Goal: Communication & Community: Answer question/provide support

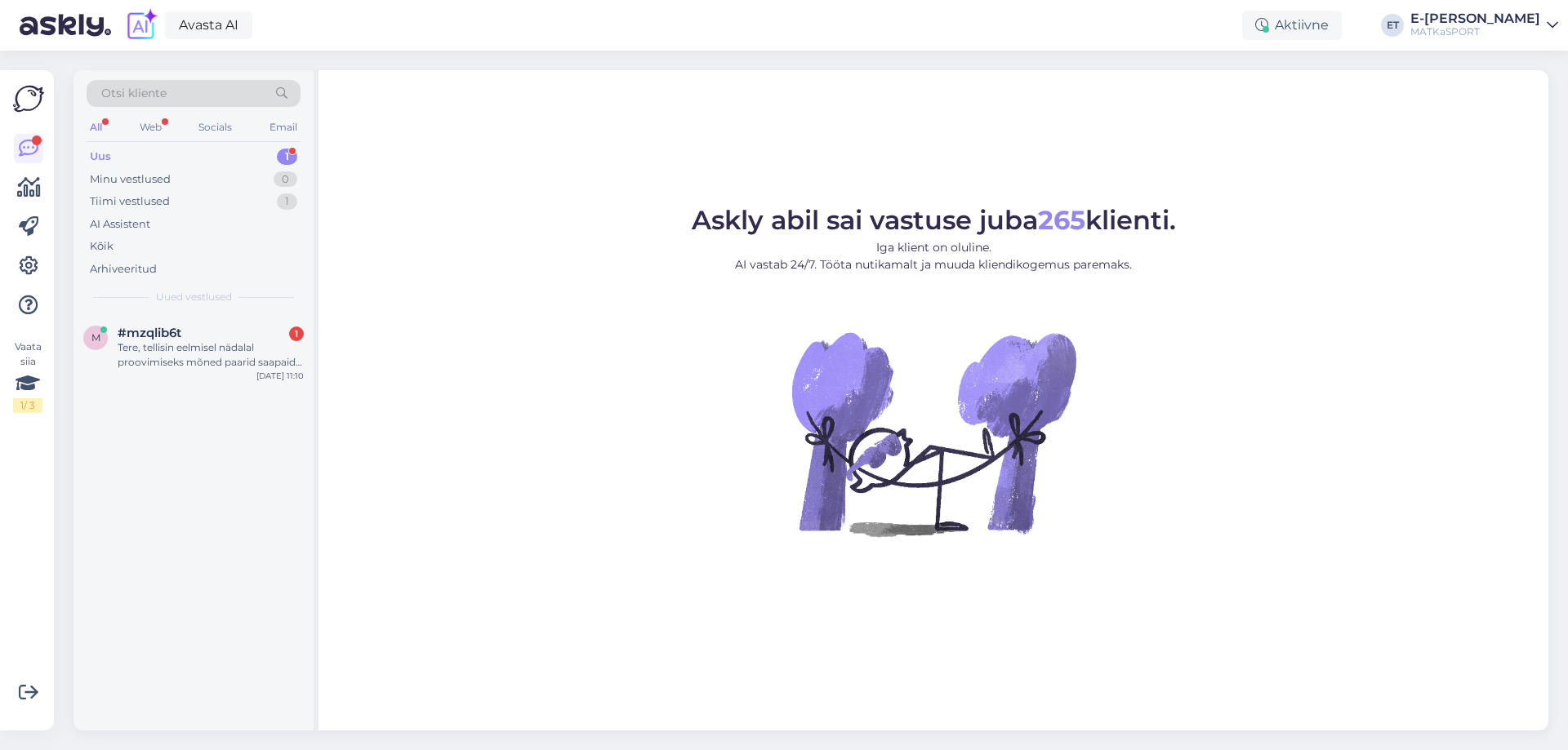
click at [154, 151] on div "Uus 1" at bounding box center [193, 156] width 214 height 23
click at [183, 346] on div "Tere, tellisin eelmisel nädalal proovimiseks mõned paarid saapaid tartu lõunake…" at bounding box center [210, 355] width 186 height 29
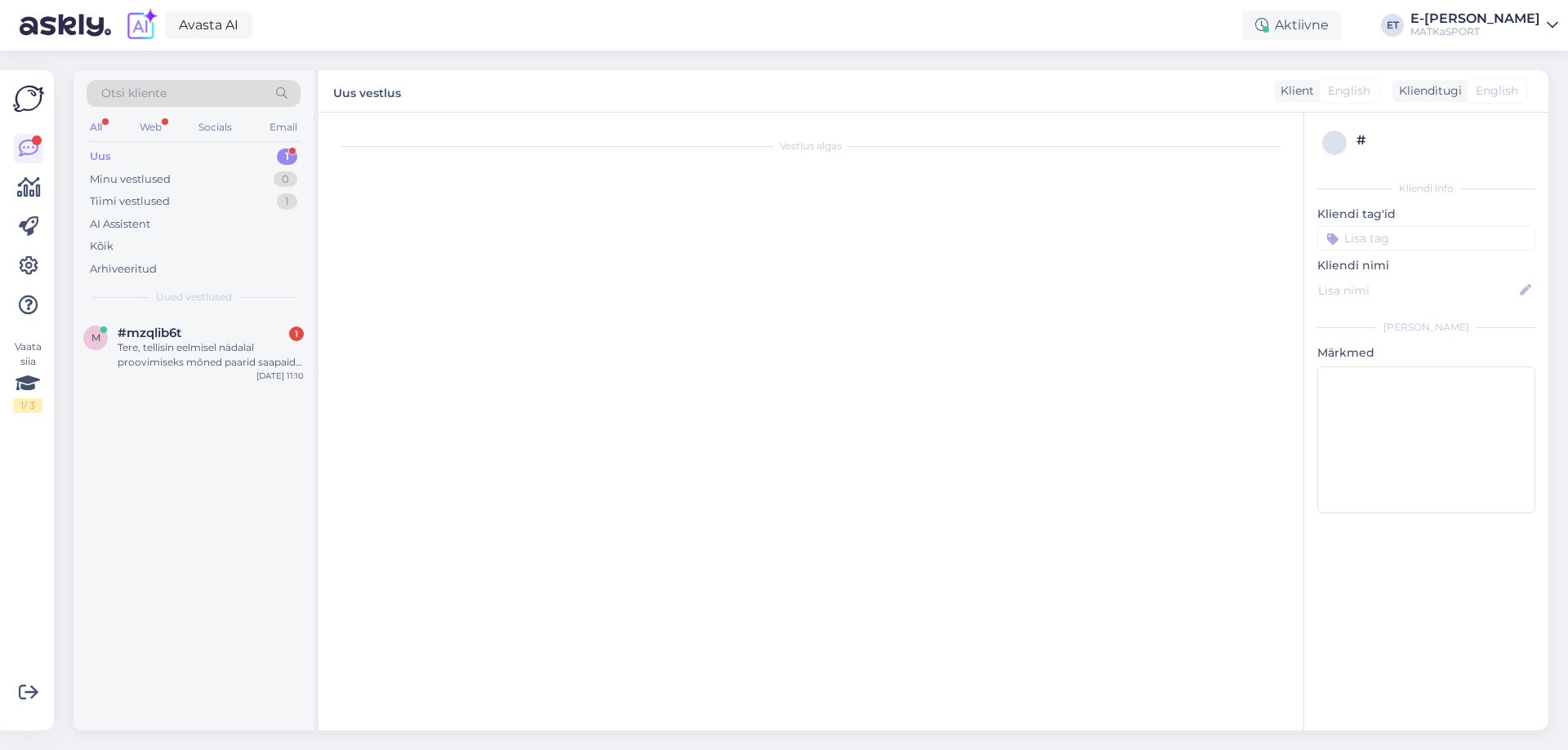
scroll to position [739, 0]
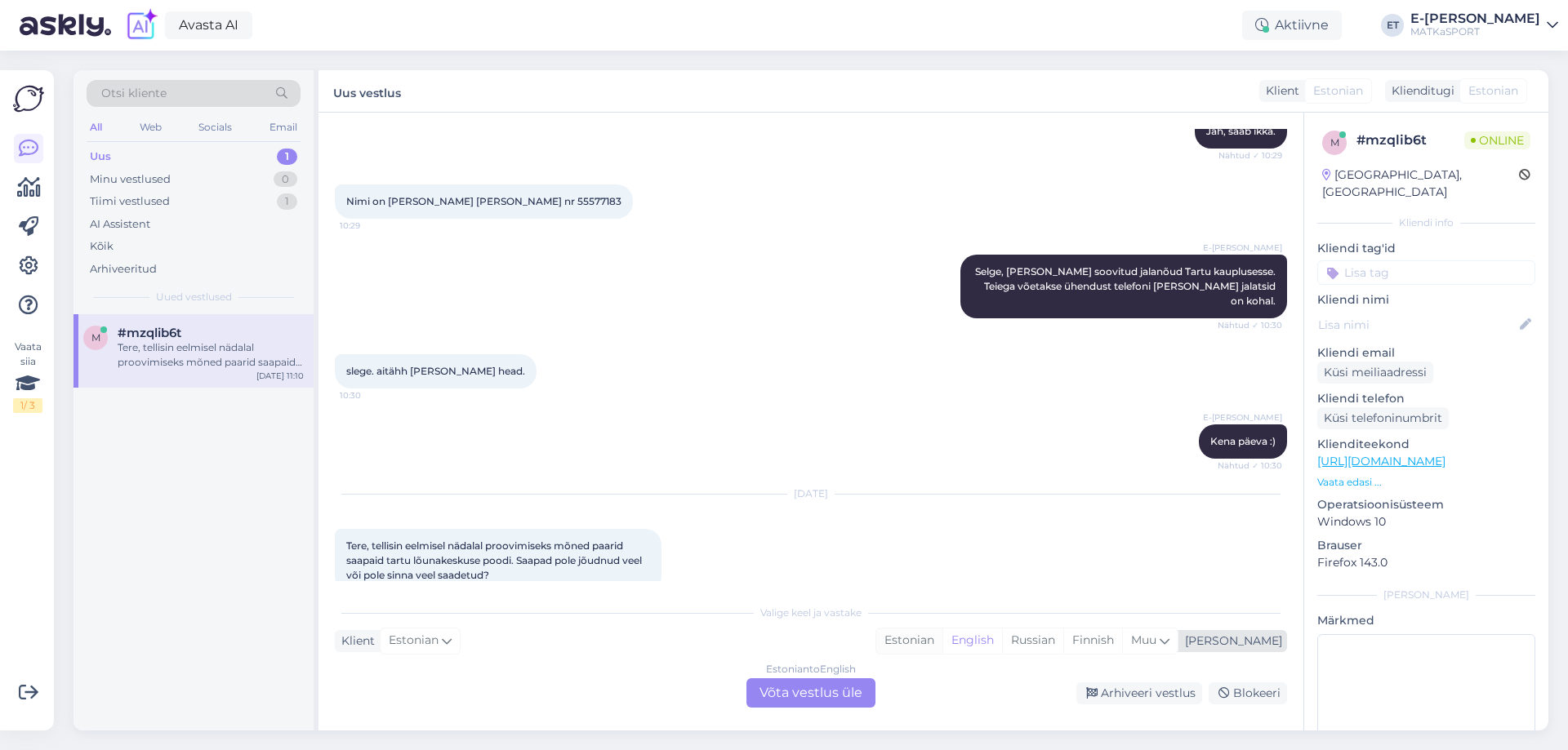
click at [942, 643] on div "Estonian" at bounding box center [909, 640] width 66 height 25
click at [845, 697] on div "Estonian to Estonian Võta vestlus üle" at bounding box center [810, 693] width 129 height 29
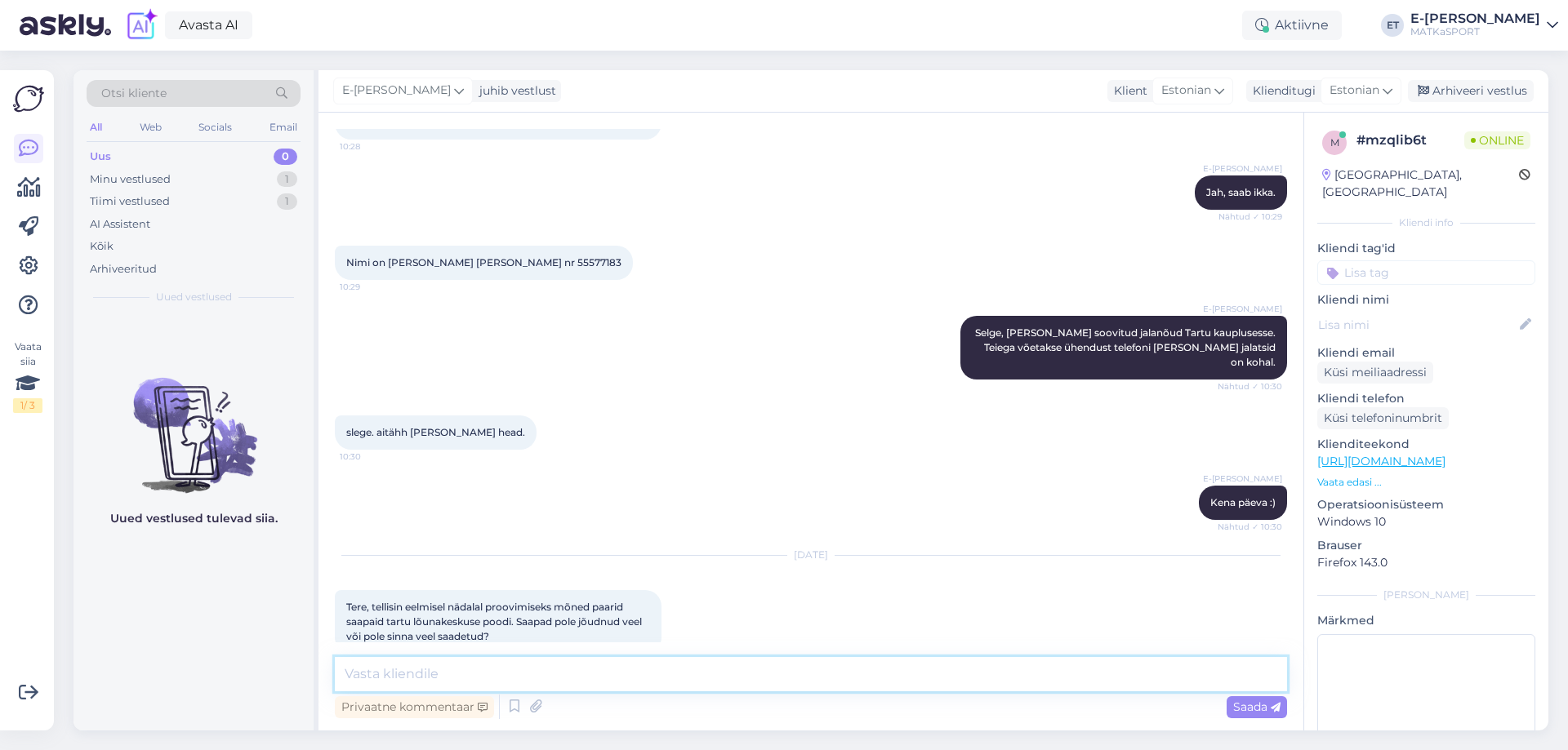
click at [502, 681] on textarea at bounding box center [810, 675] width 952 height 35
click at [513, 709] on icon at bounding box center [515, 706] width 20 height 25
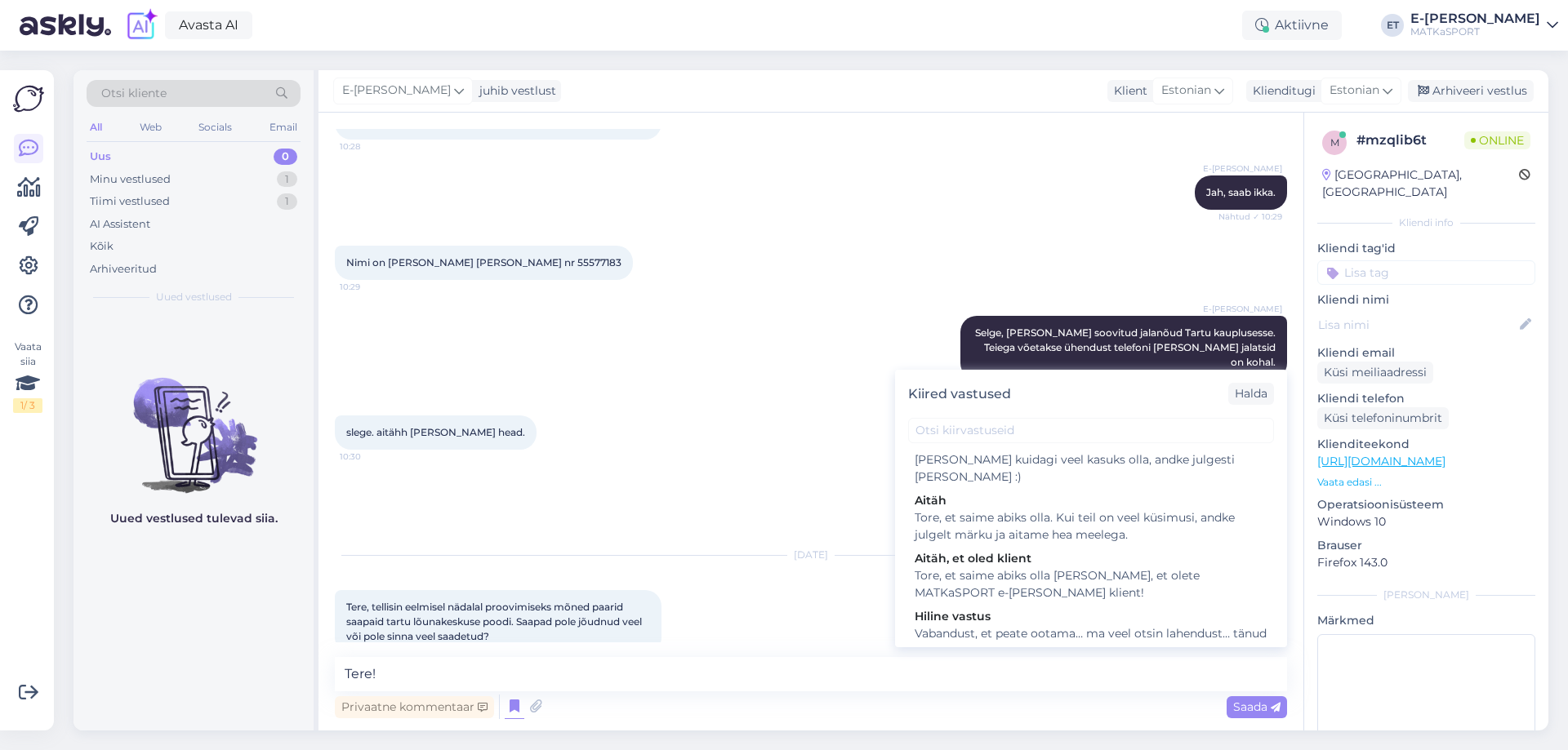
scroll to position [164, 0]
click at [1050, 631] on div "Kohe uurin ja annan peagi teada." at bounding box center [1091, 639] width 353 height 17
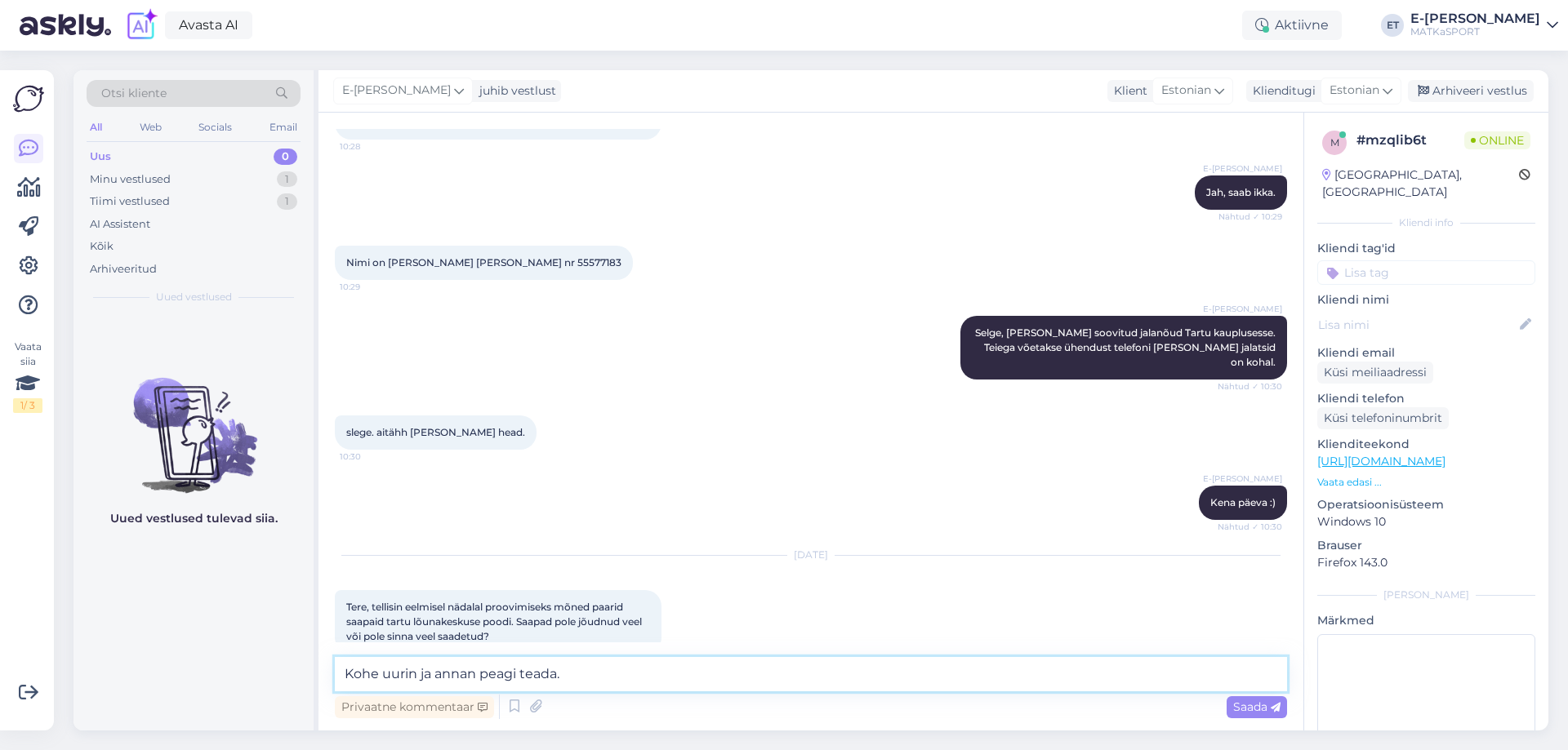
click at [346, 675] on textarea "Kohe uurin ja annan peagi teada." at bounding box center [810, 675] width 952 height 35
type textarea "Tere! Kohe uurin ja annan peagi teada."
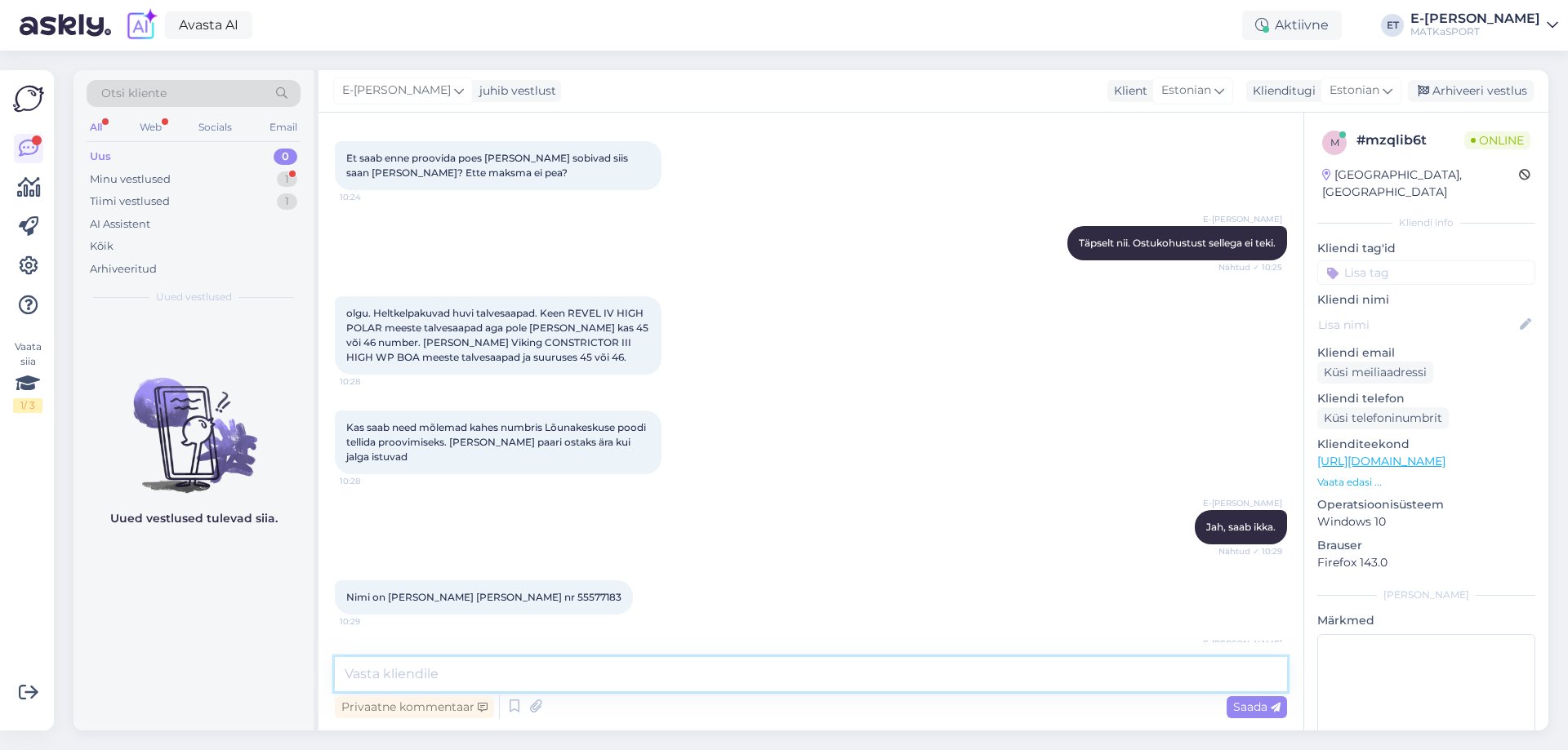
scroll to position [834, 0]
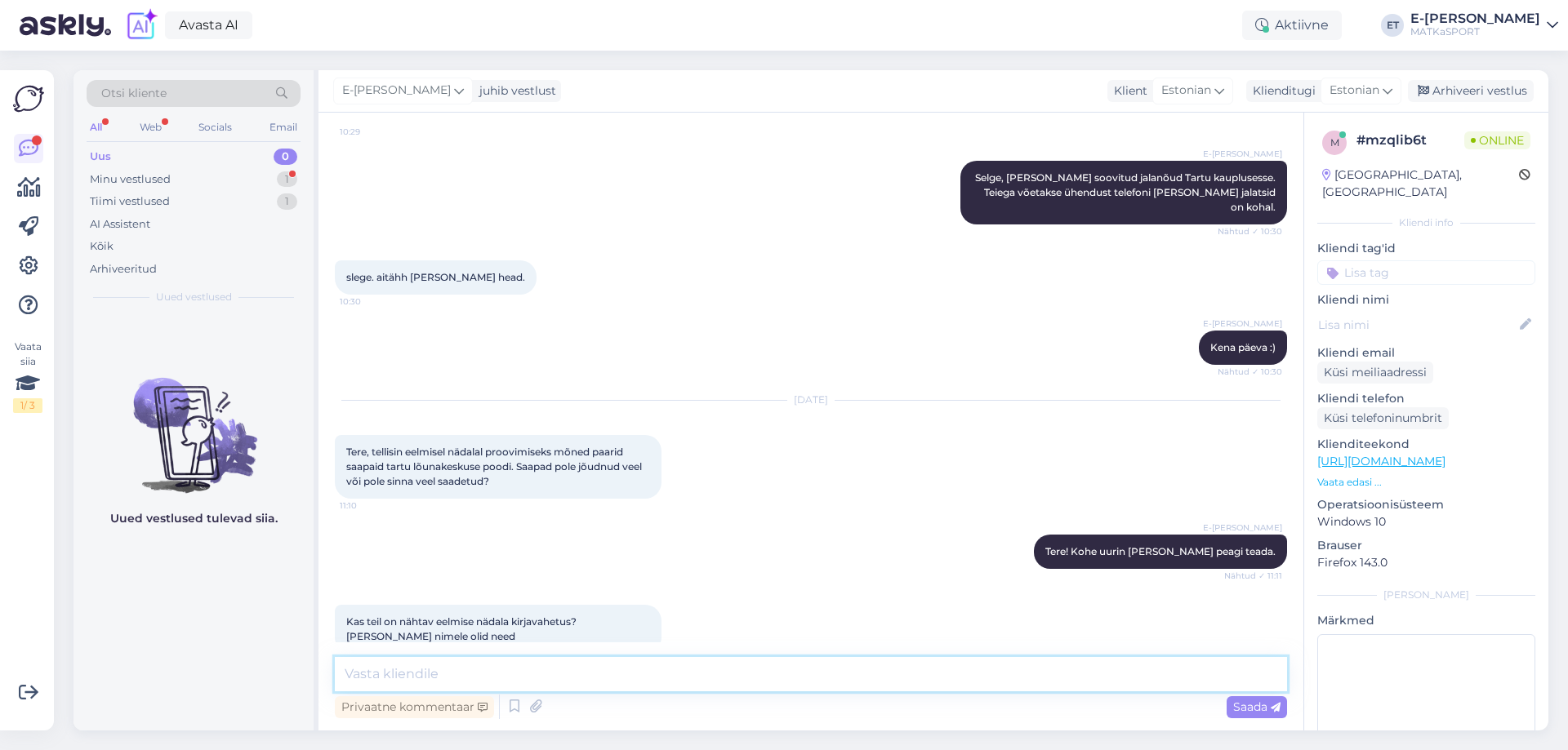
click at [578, 676] on textarea at bounding box center [810, 675] width 952 height 35
click at [526, 668] on textarea "Chati vestlus on näha :)" at bounding box center [810, 675] width 952 height 35
type textarea "02.10 Chati vestlus on näha :)"
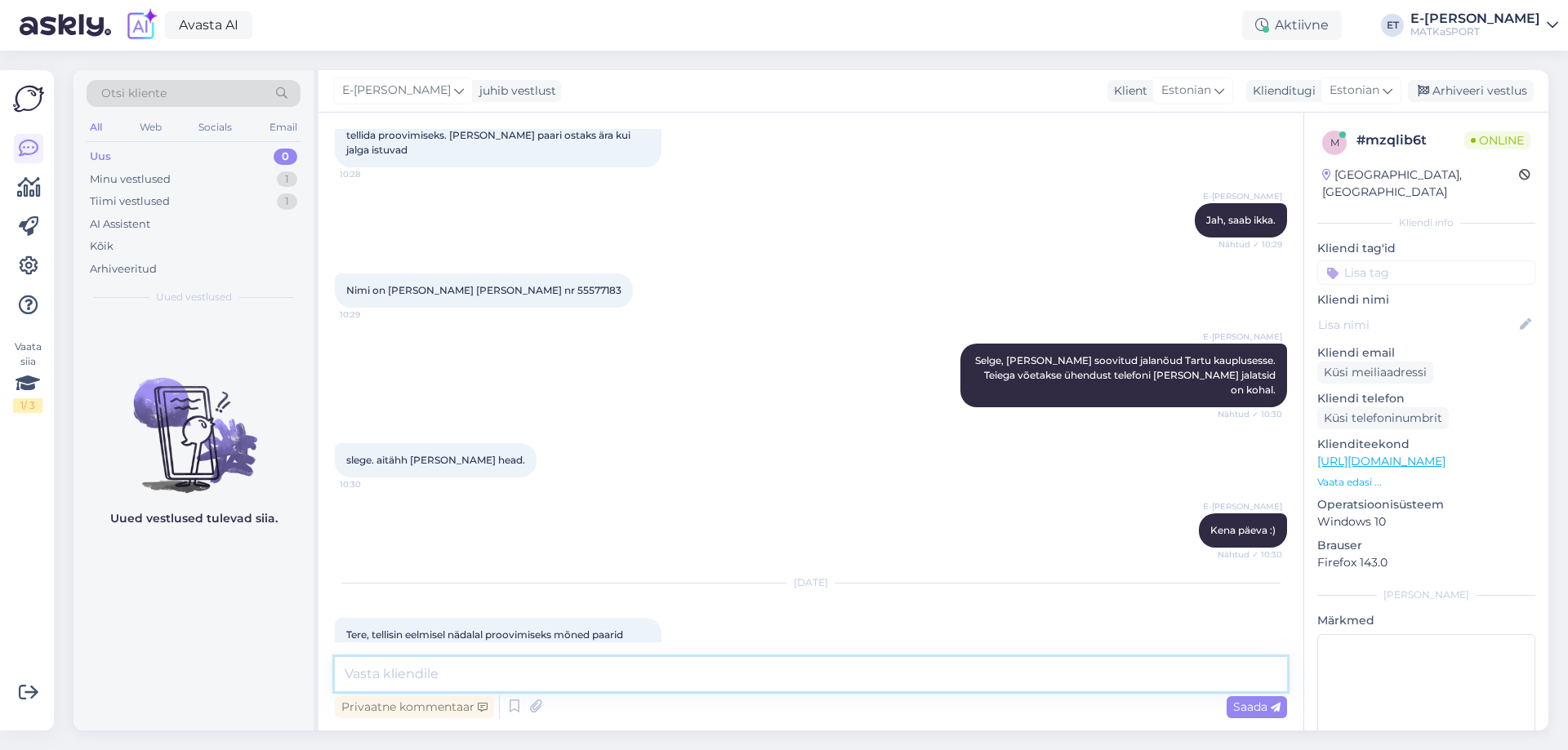
scroll to position [904, 0]
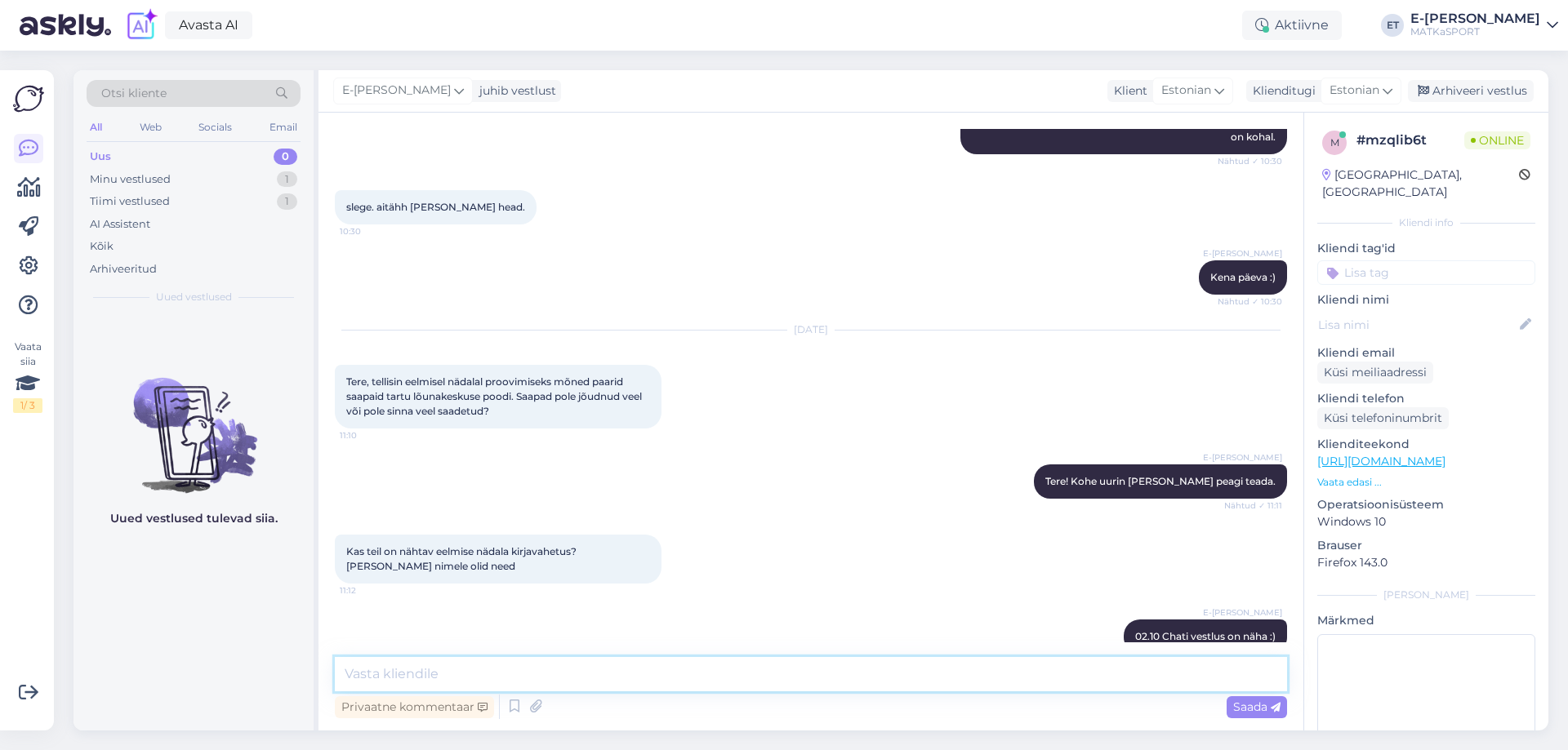
click at [490, 678] on textarea at bounding box center [810, 675] width 952 height 35
click at [1057, 674] on textarea "Hetkel näen, et vikingi jalanõud suuruses 46 pole sinna jõudnud. Teised kolm pa…" at bounding box center [810, 675] width 952 height 35
click at [422, 675] on textarea "Hetkel näen, et vikingi jalanõud suuruses 46 pole sinna jõudnud. Teised kolm pa…" at bounding box center [810, 675] width 952 height 35
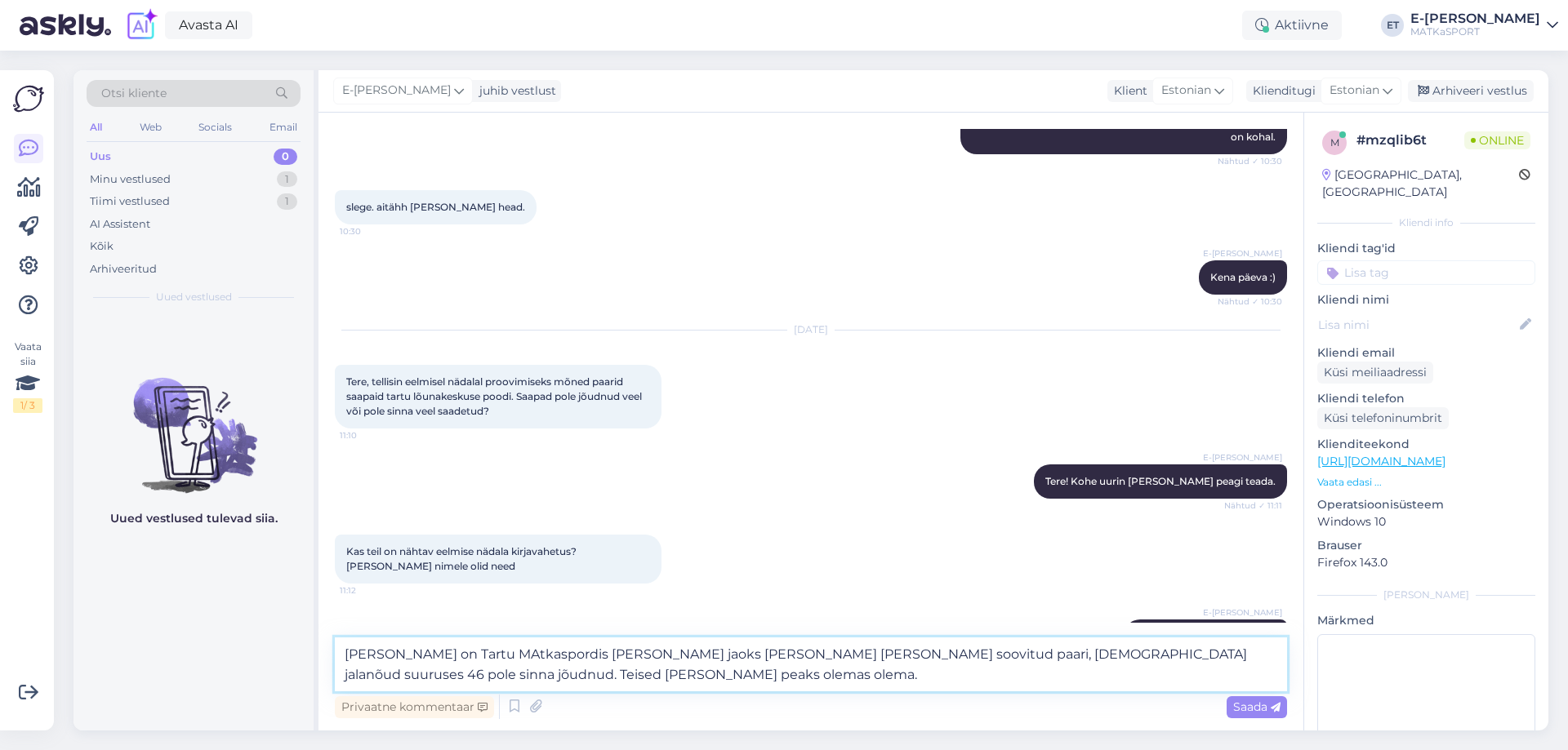
drag, startPoint x: 1138, startPoint y: 675, endPoint x: 1104, endPoint y: 652, distance: 41.0
click at [1104, 652] on textarea "Hetkel on Tartu MAtkaspordis Teie jaoks kõrval kolm soovitud paari, vikingi jal…" at bounding box center [810, 664] width 952 height 54
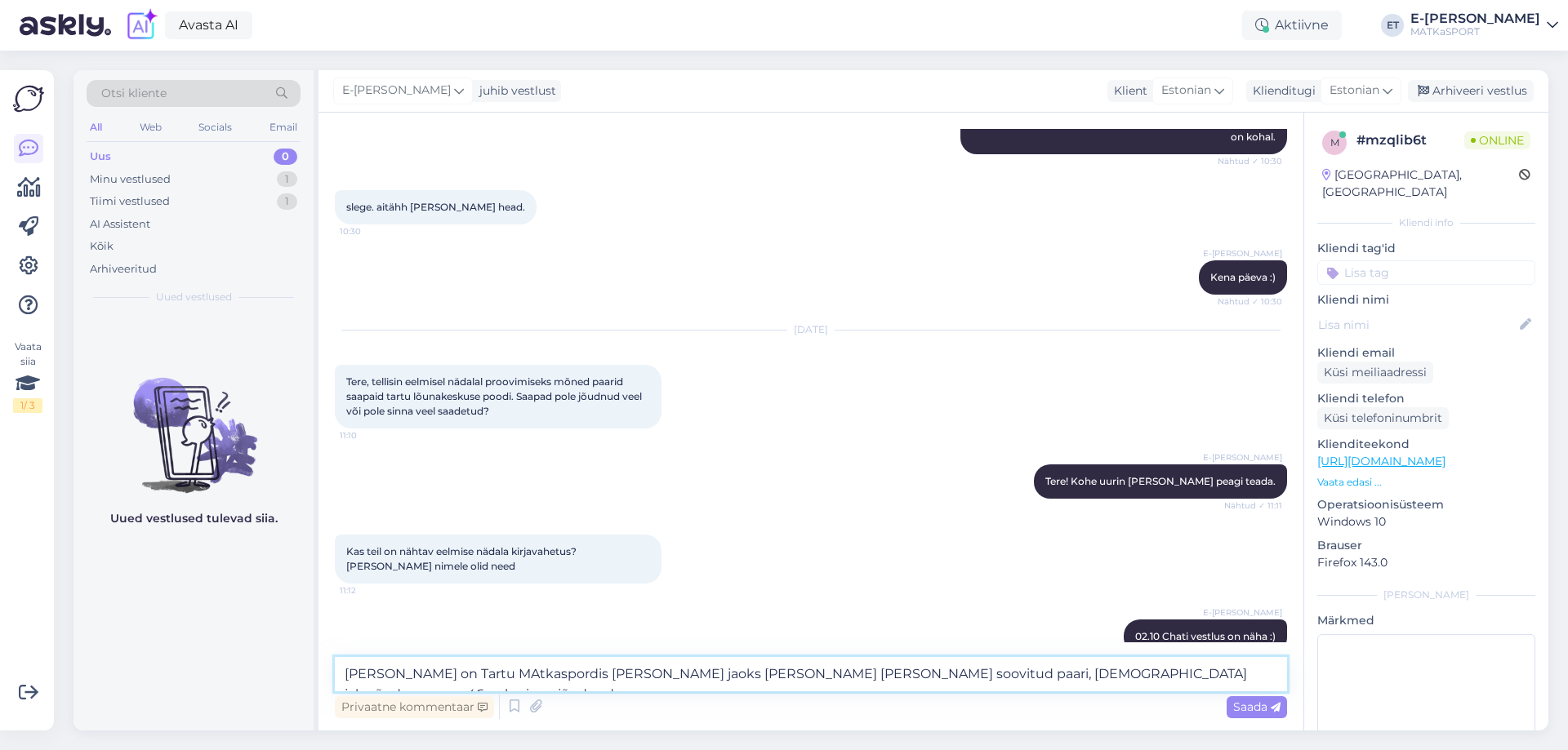
click at [471, 674] on textarea "Hetkel on Tartu MAtkaspordis Teie jaoks kõrval kolm soovitud paari, vikingi jal…" at bounding box center [810, 675] width 952 height 35
click at [1130, 674] on textarea "Hetkel on Tartu Matkaspordis Teie jaoks kõrval kolm soovitud paari, vikingi jal…" at bounding box center [810, 675] width 952 height 35
type textarea "Hetkel on Tartu Matkaspordis Teie jaoks kõrval kolm soovitud paari, vikingi jal…"
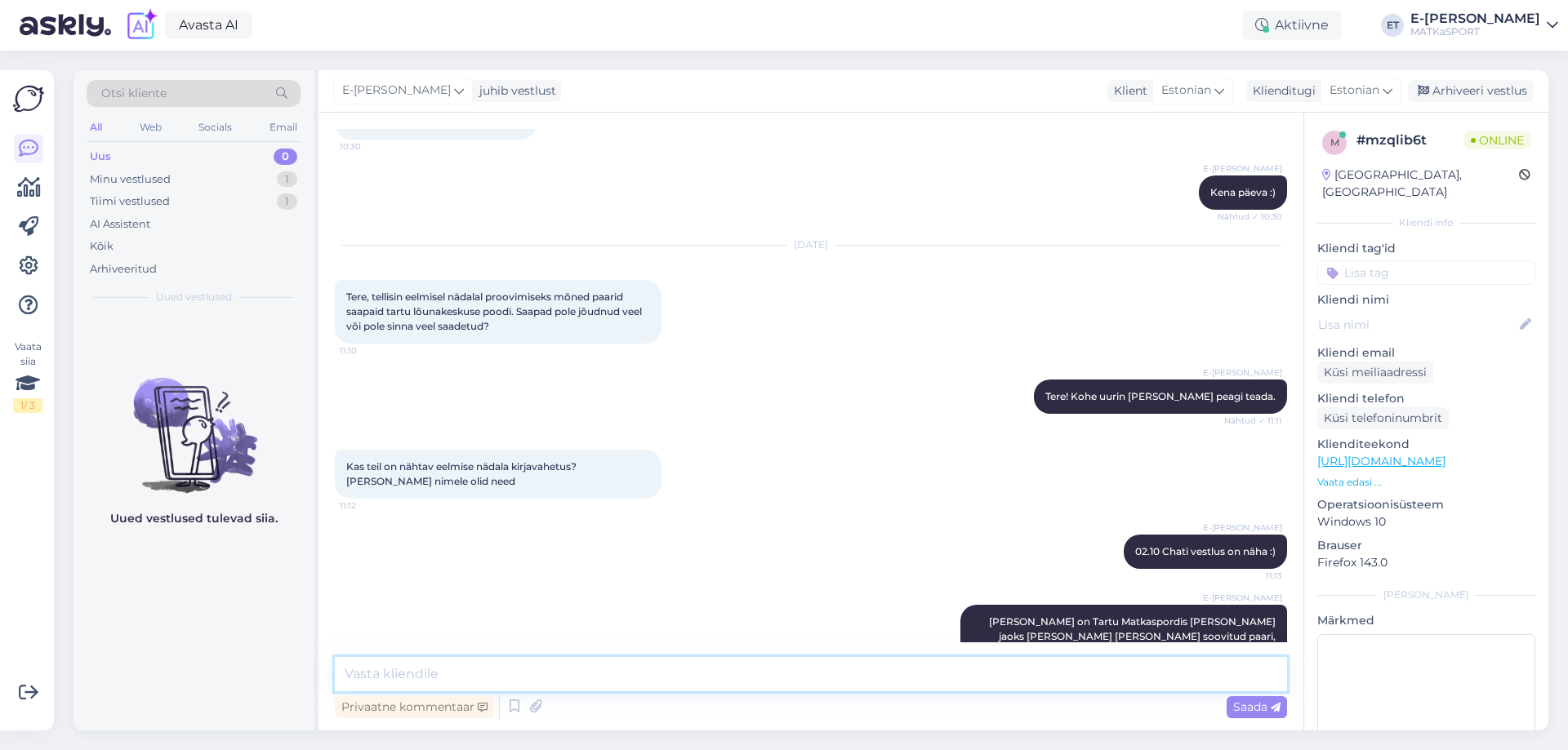
click at [573, 674] on textarea at bounding box center [810, 675] width 952 height 35
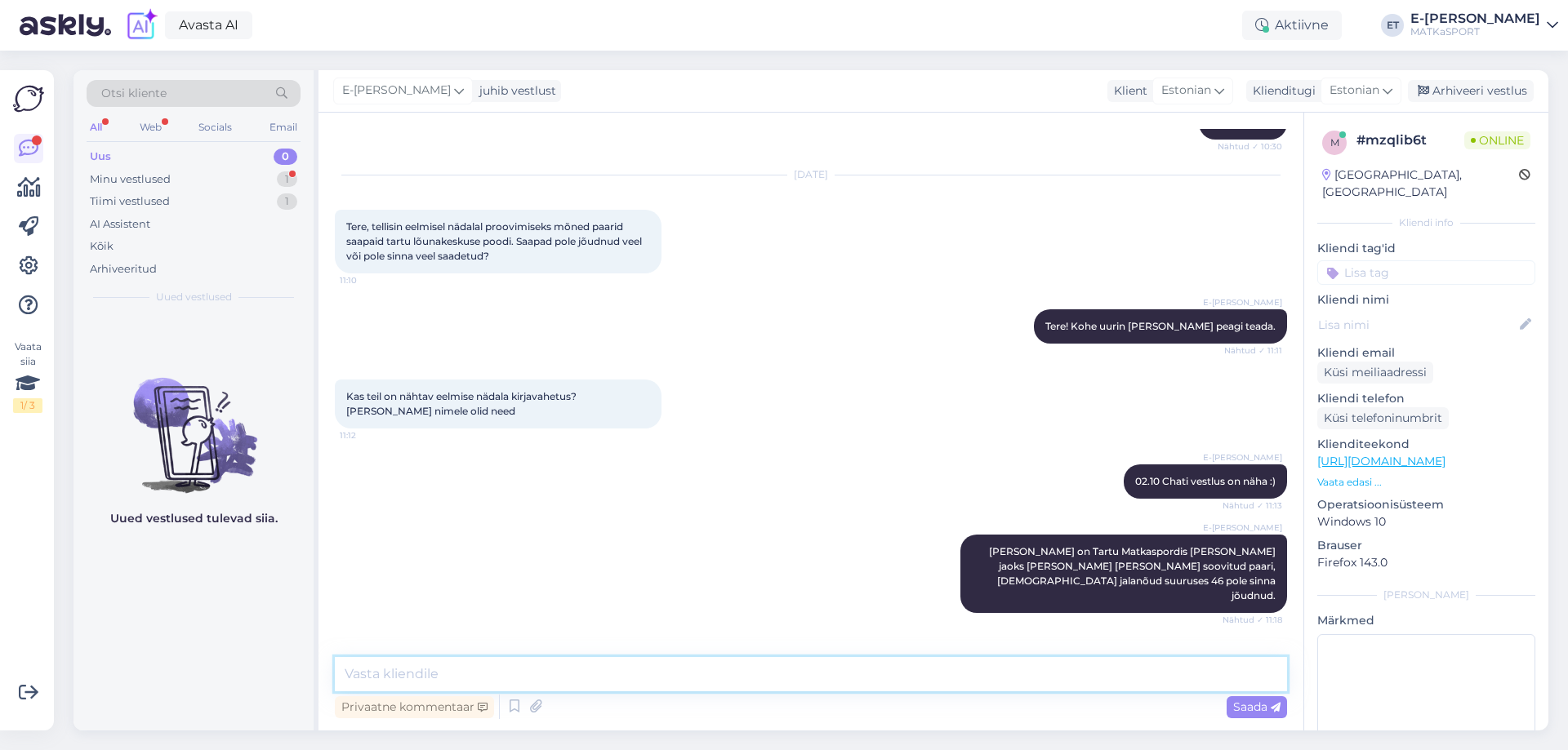
click at [665, 674] on textarea at bounding box center [810, 675] width 952 height 35
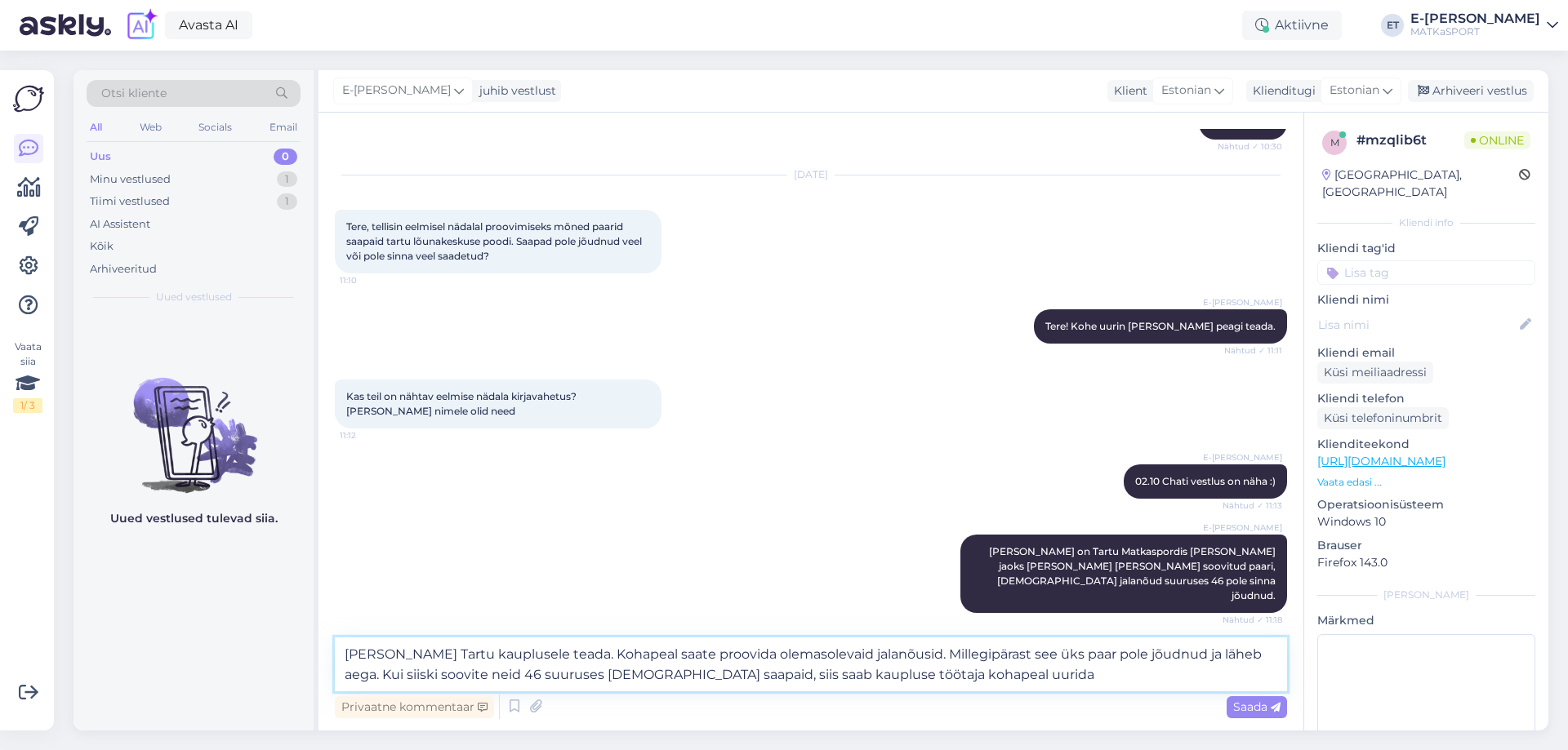
type textarea "Annan Tartu kauplusele teada. Kohapeal saate proovida olemasolevaid jalanõusid.…"
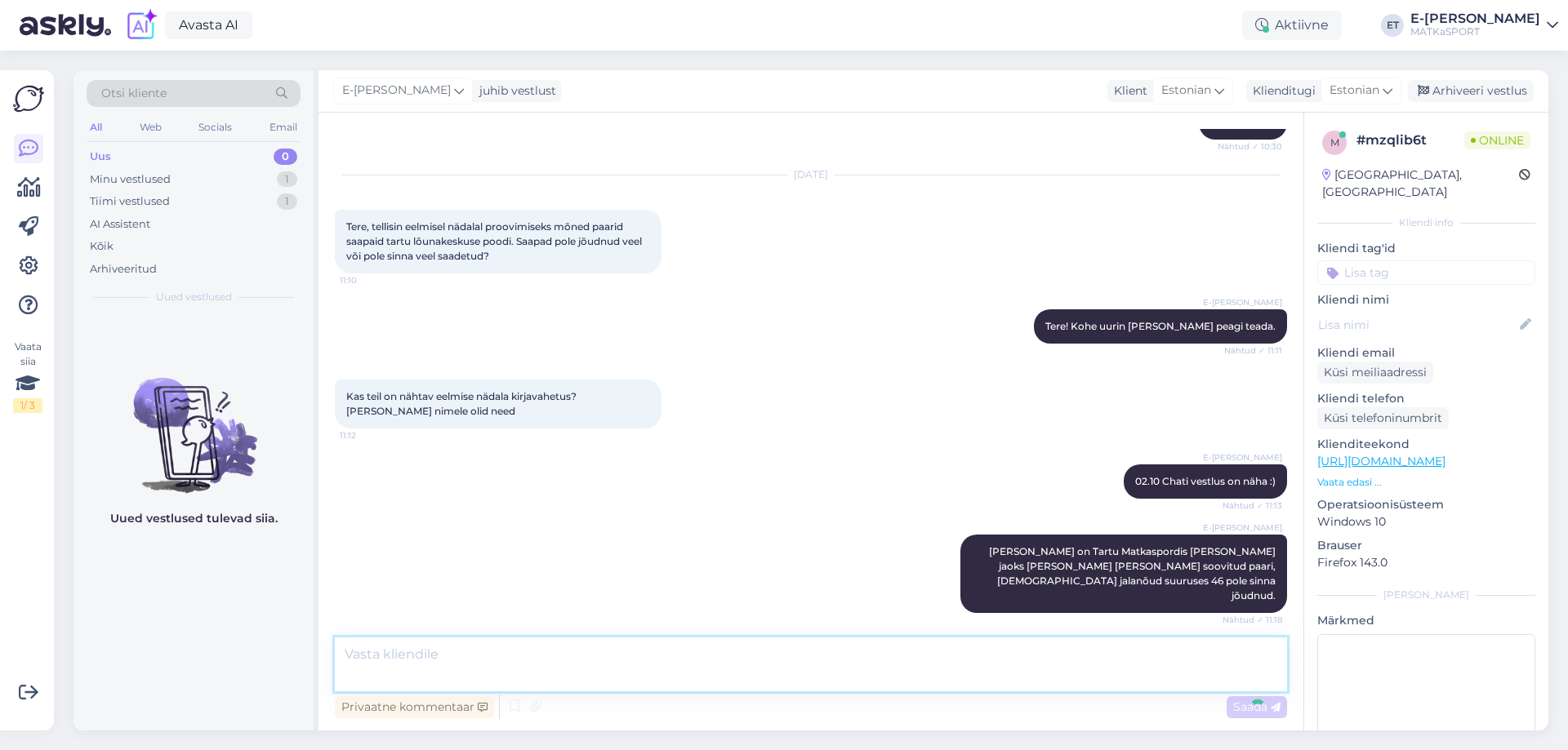
scroll to position [1173, 0]
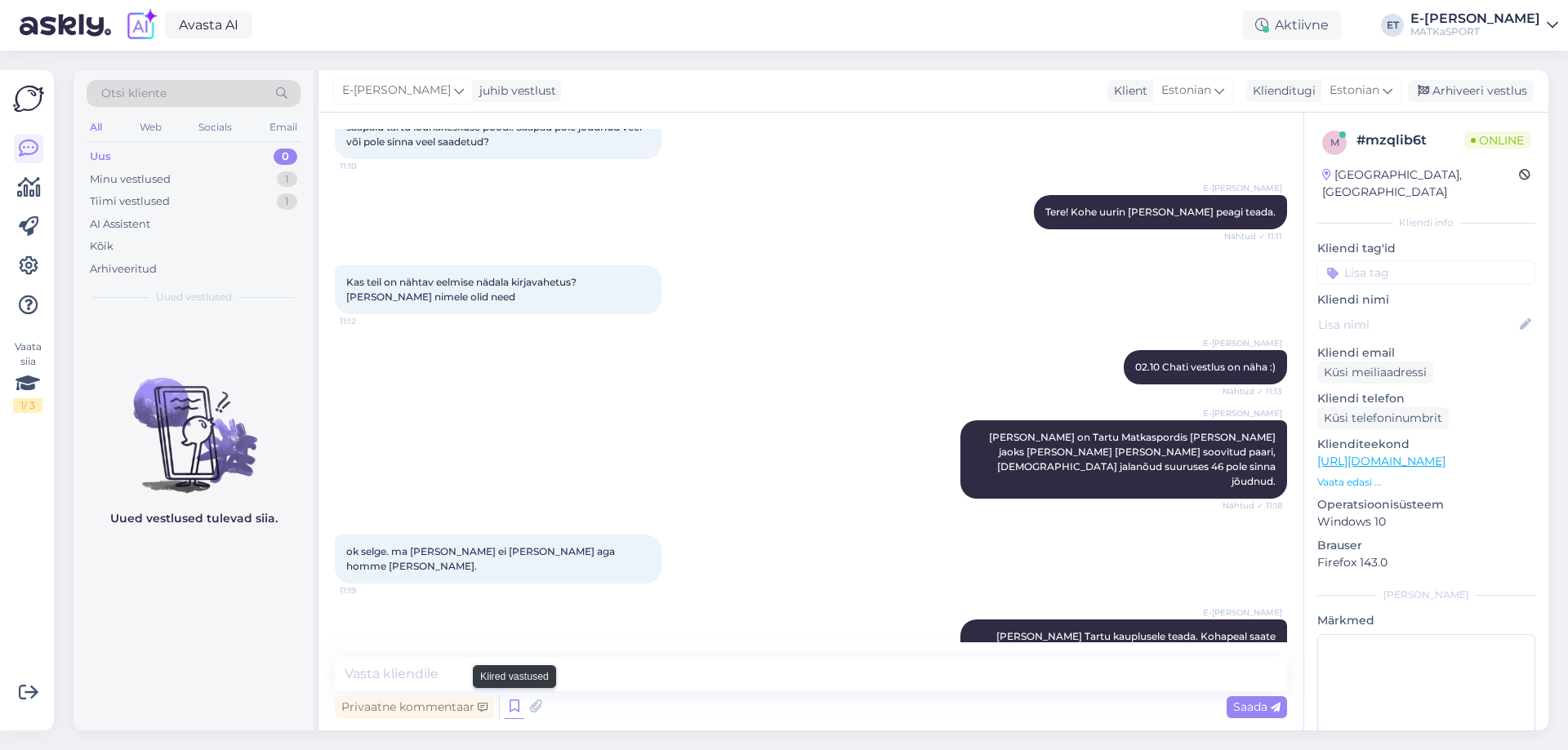
click at [512, 711] on icon at bounding box center [515, 706] width 20 height 25
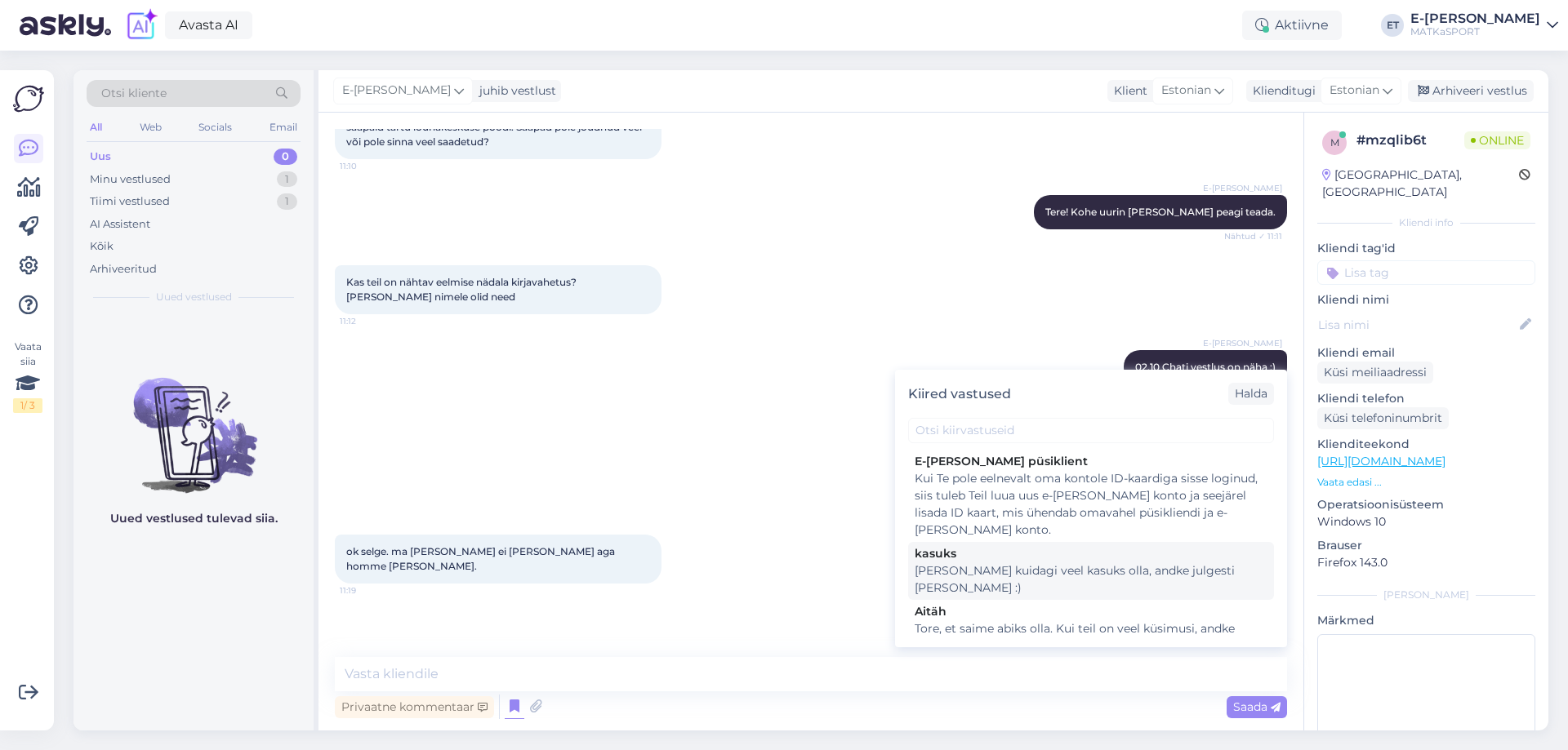
click at [998, 567] on div "Kui saame kuidagi veel kasuks olla, andke julgesti märku :)" at bounding box center [1091, 579] width 353 height 35
type textarea "Kui saame kuidagi veel kasuks olla, andke julgesti märku :)"
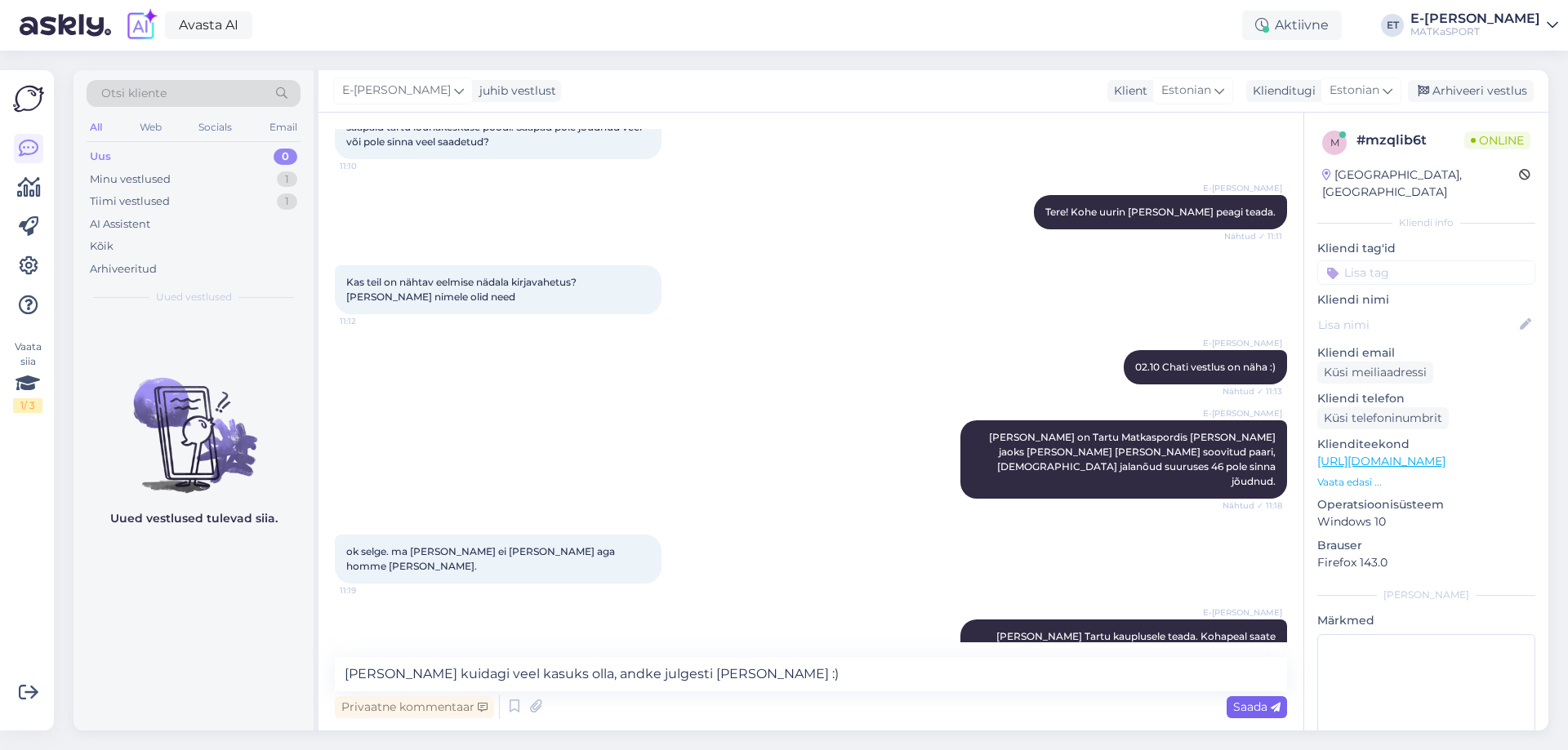
click at [1264, 705] on span "Saada" at bounding box center [1256, 706] width 47 height 15
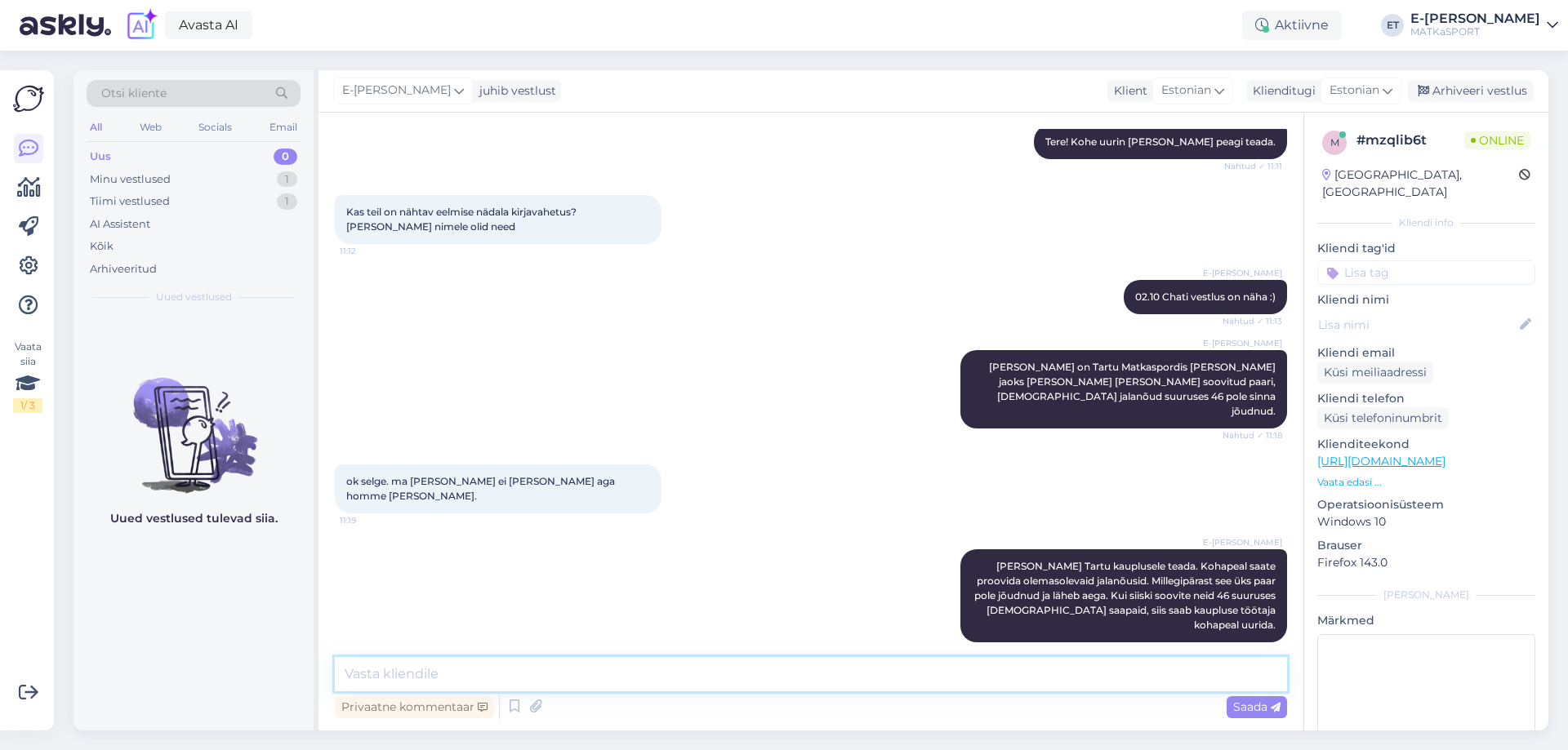
click at [364, 672] on textarea at bounding box center [810, 675] width 952 height 35
click at [1494, 89] on div "Arhiveeri vestlus" at bounding box center [1471, 91] width 126 height 22
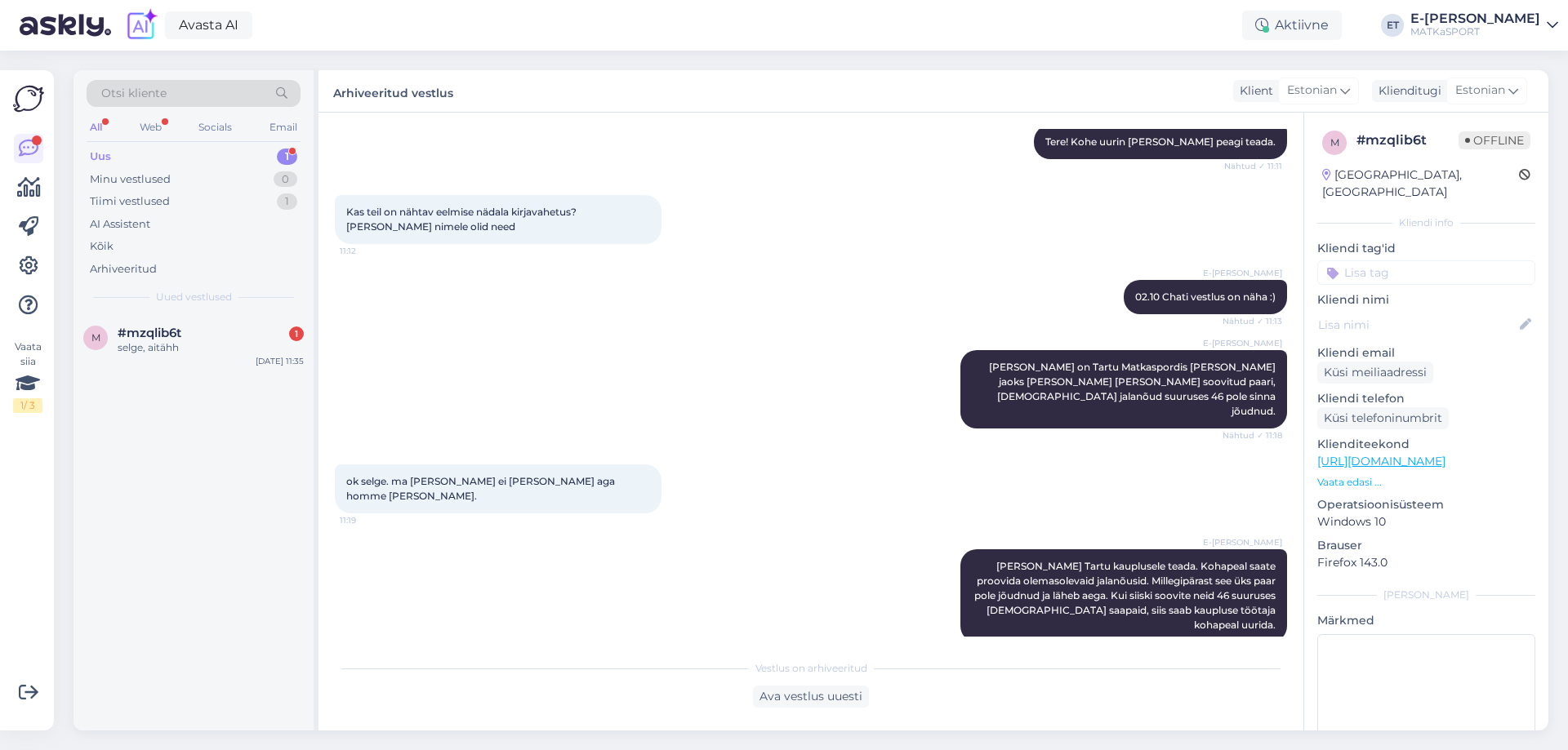
scroll to position [1319, 0]
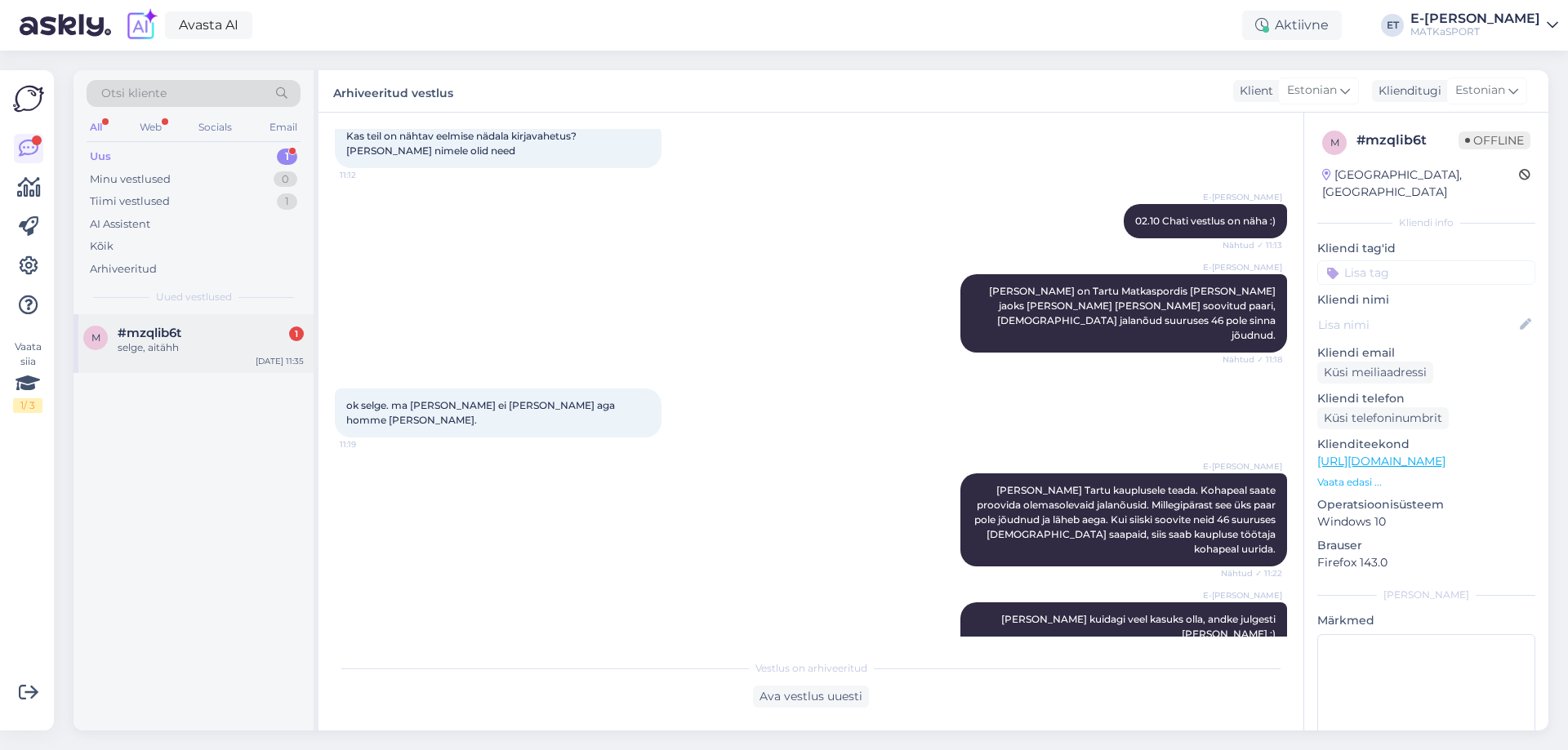
click at [182, 345] on div "selge, aitähh" at bounding box center [210, 347] width 186 height 15
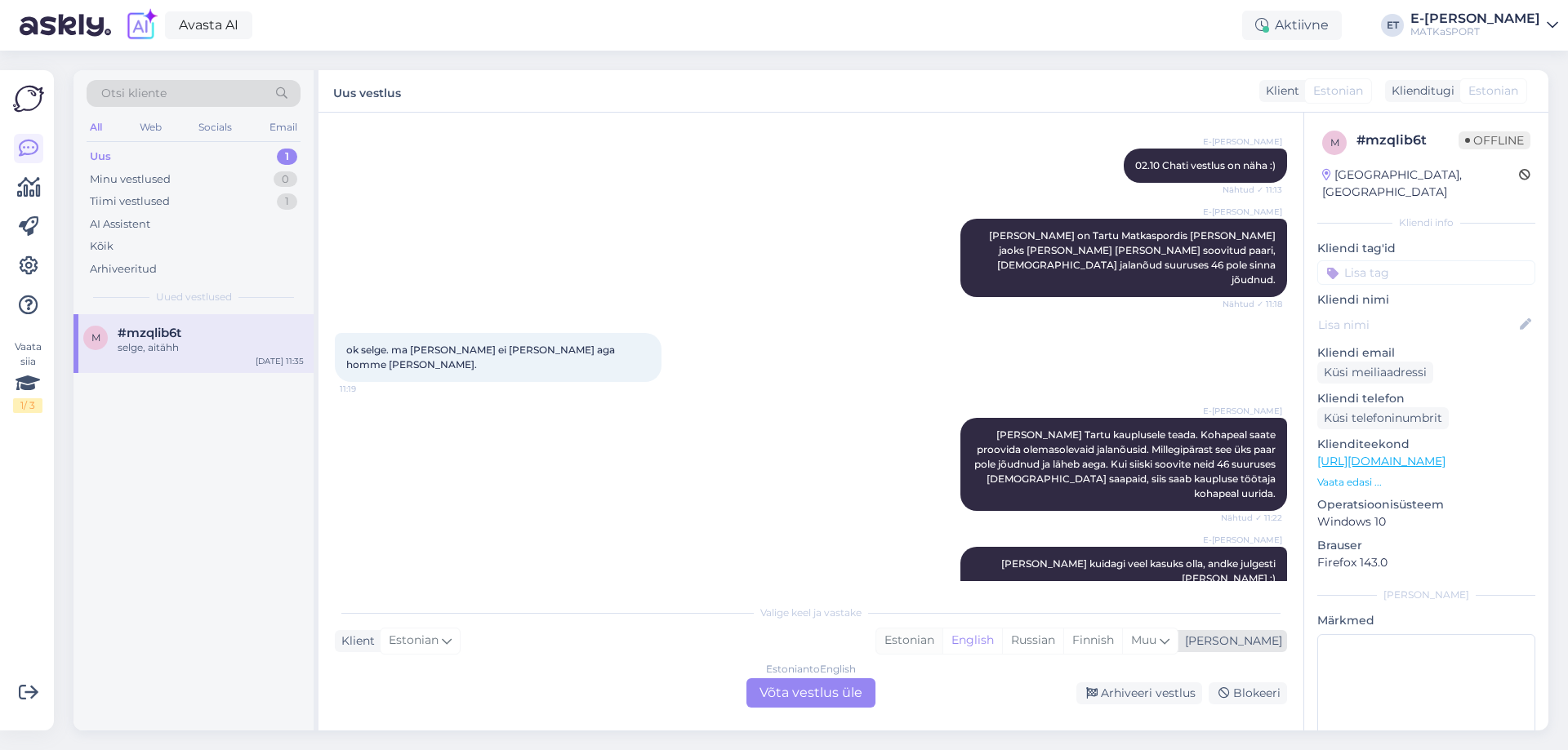
click at [942, 642] on div "Estonian" at bounding box center [909, 640] width 66 height 25
click at [829, 690] on div "Estonian to Estonian Võta vestlus üle" at bounding box center [810, 693] width 129 height 29
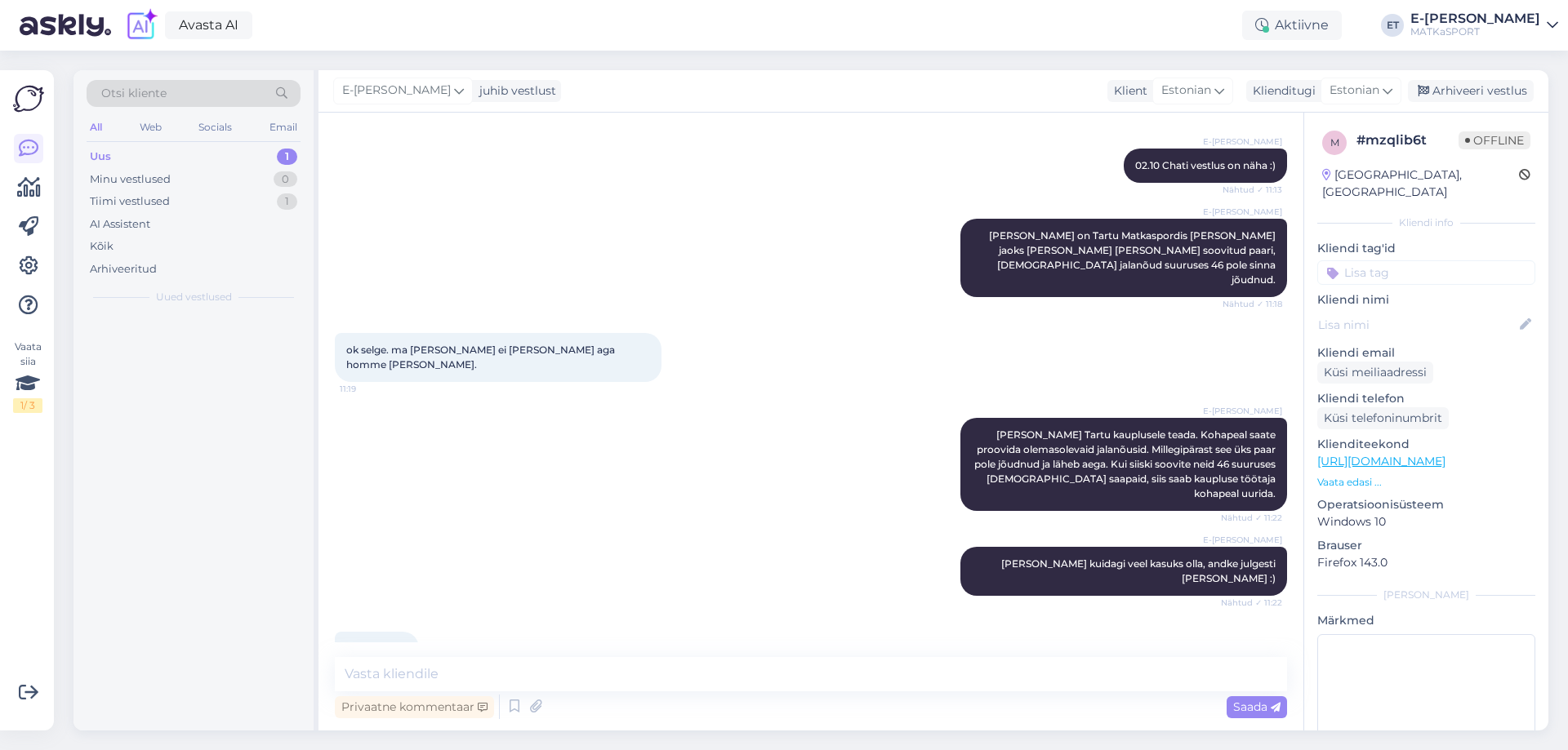
scroll to position [1313, 0]
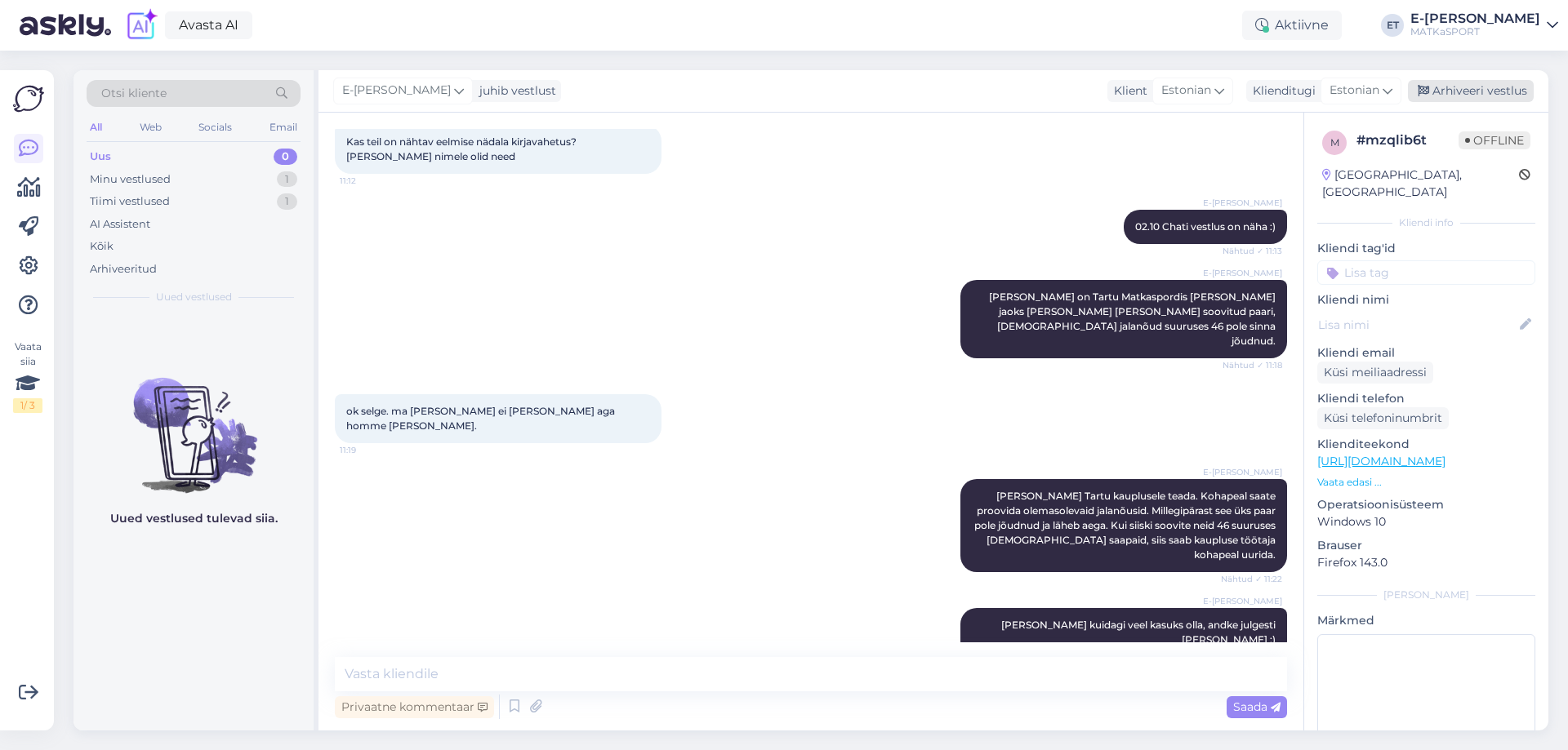
click at [1456, 93] on div "Arhiveeri vestlus" at bounding box center [1471, 91] width 126 height 22
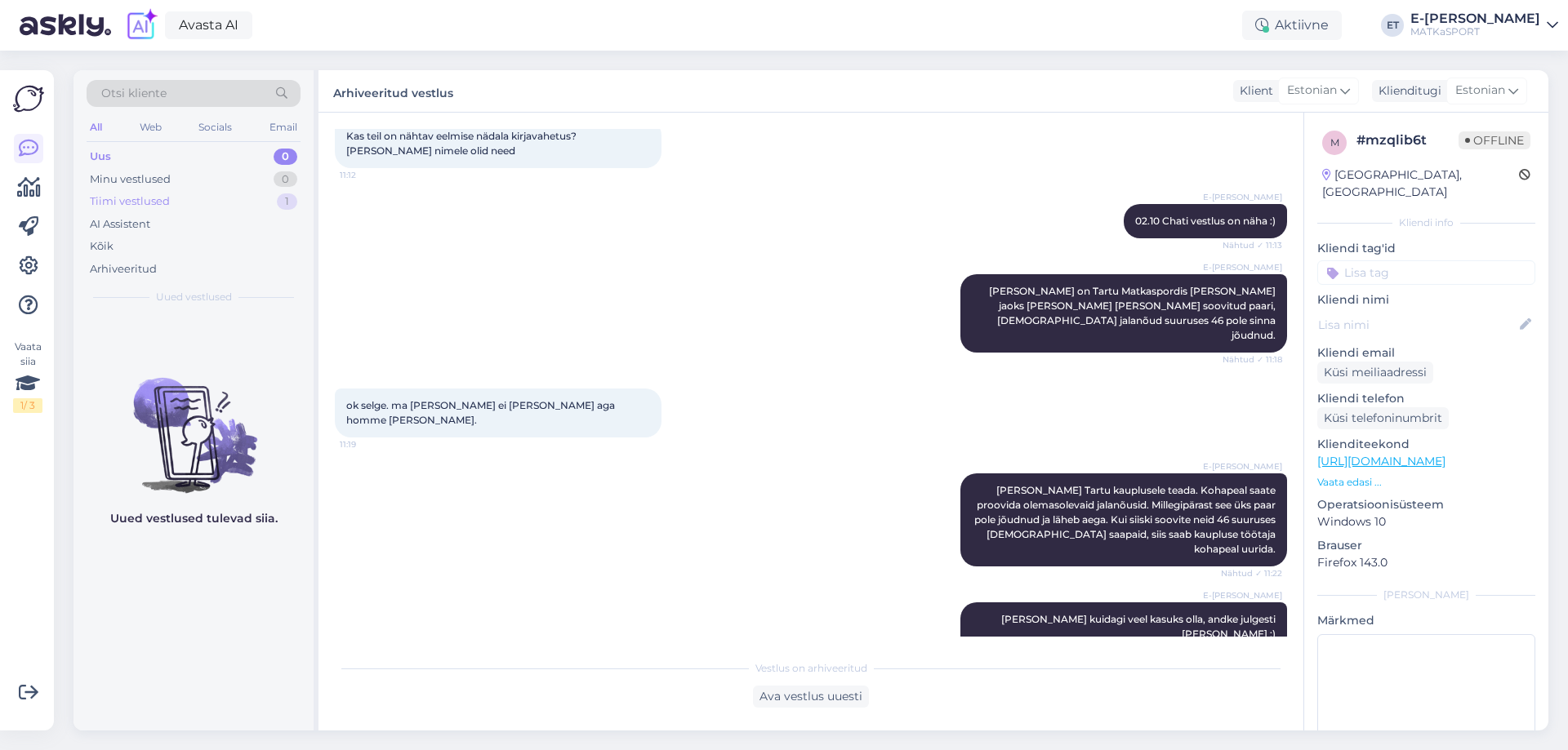
click at [148, 197] on div "Tiimi vestlused" at bounding box center [130, 202] width 80 height 16
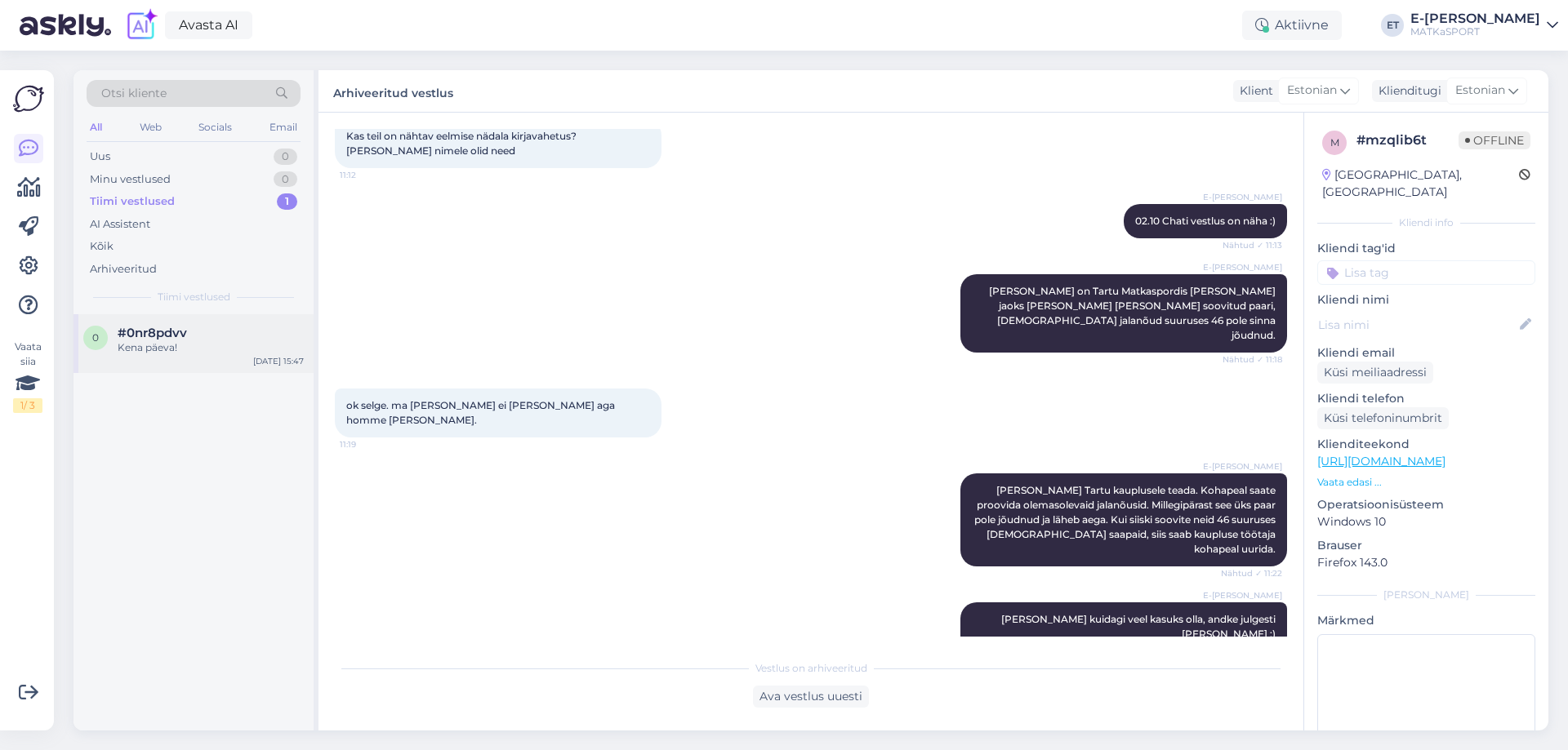
click at [130, 343] on div "Kena päeva!" at bounding box center [210, 347] width 186 height 15
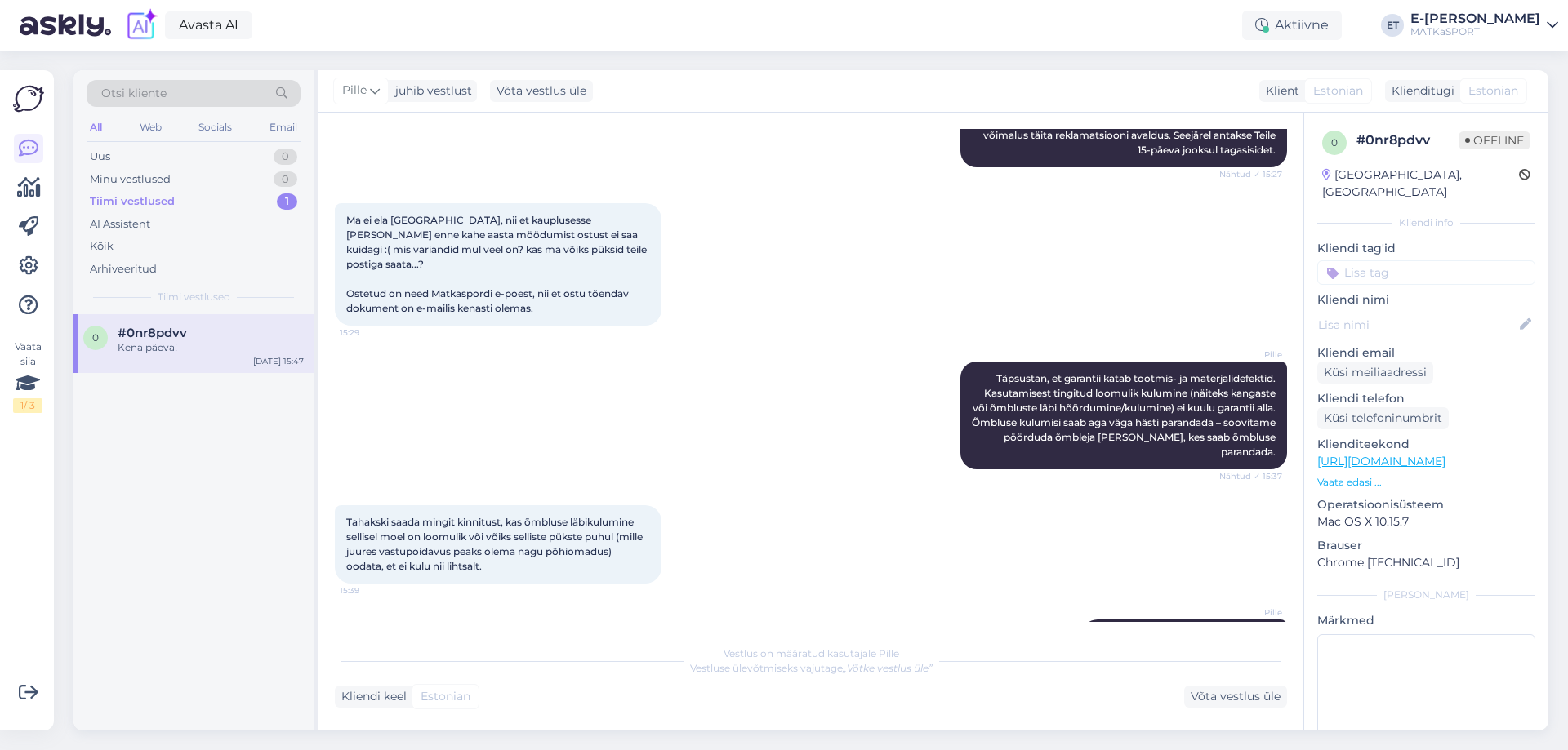
scroll to position [0, 0]
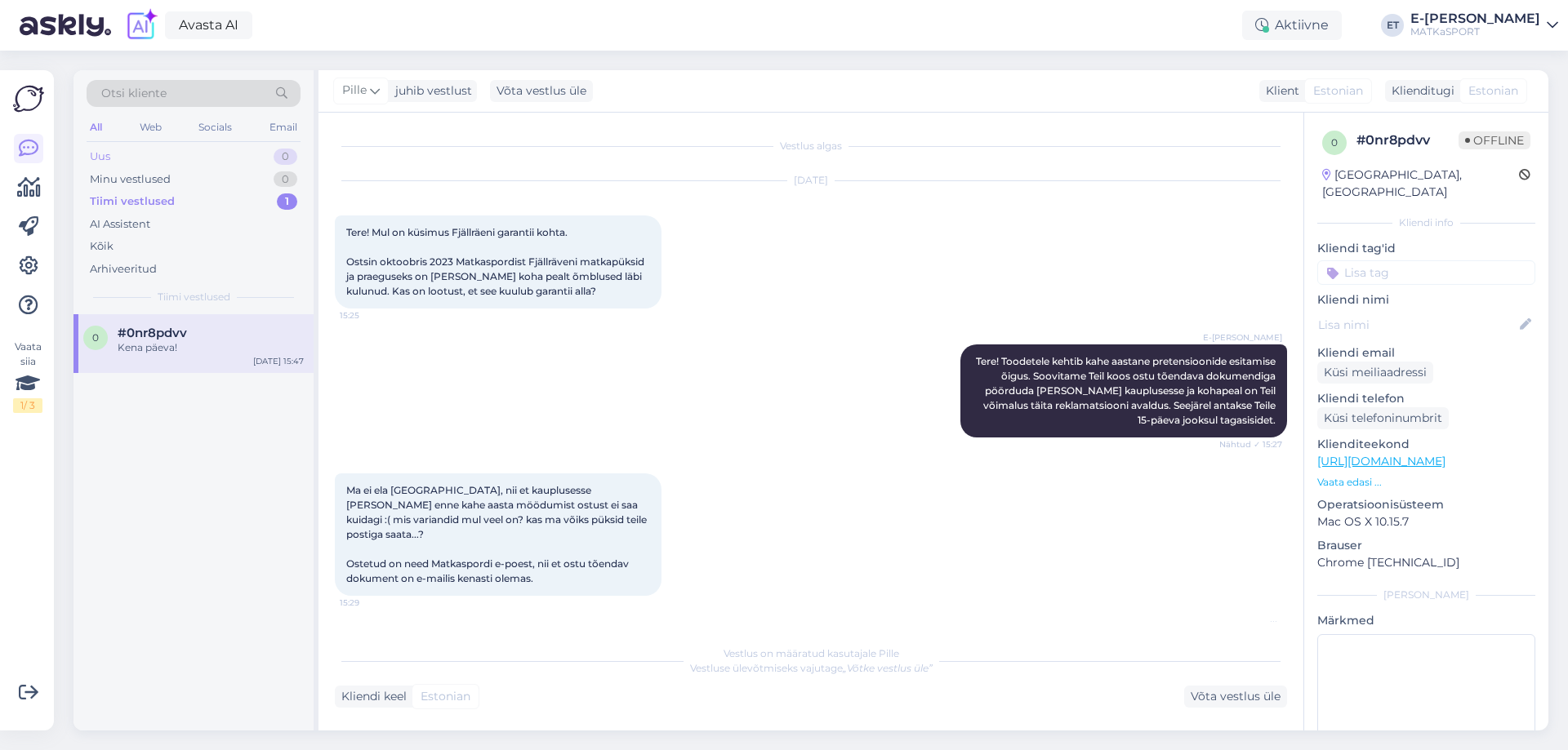
click at [166, 160] on div "Uus 0" at bounding box center [193, 156] width 214 height 23
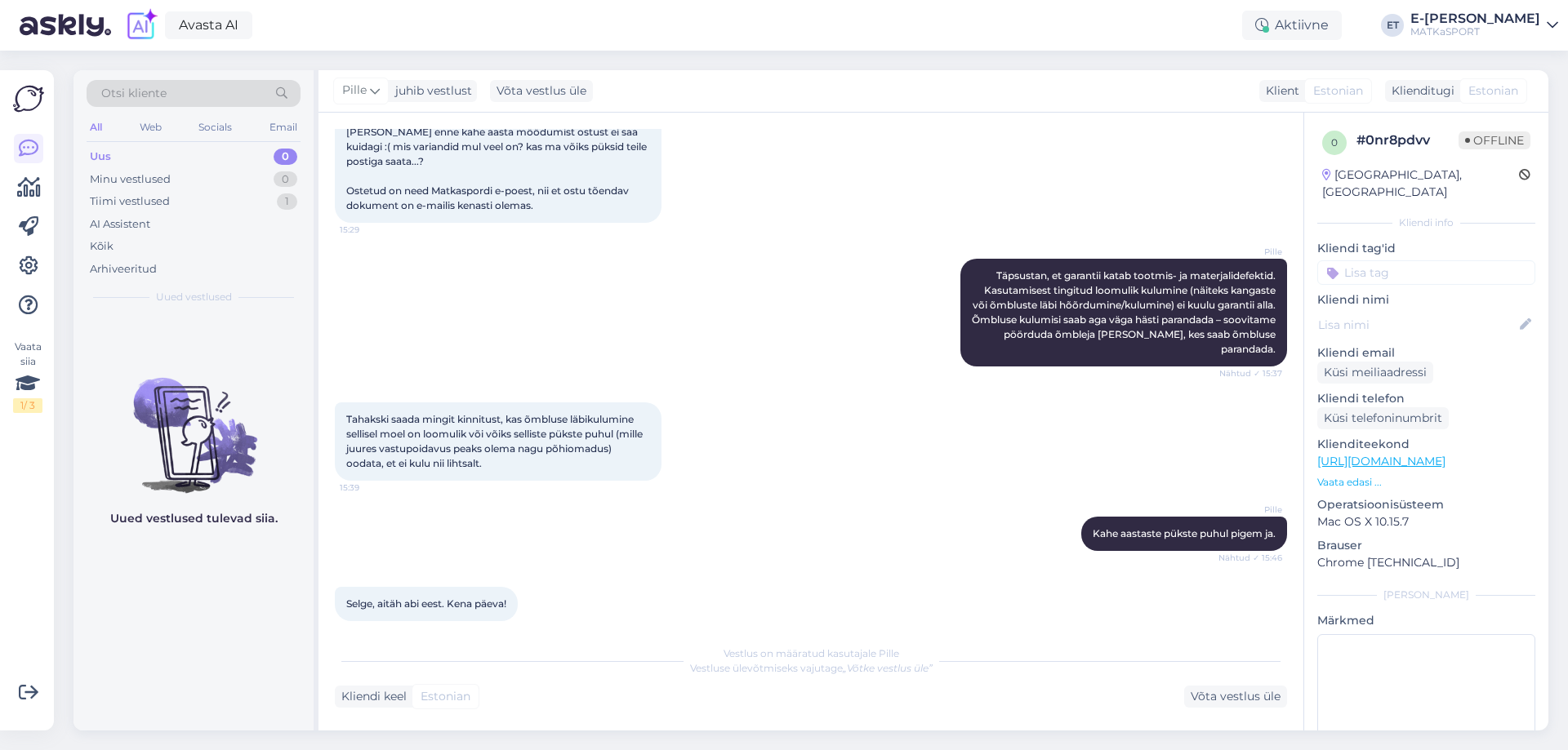
scroll to position [445, 0]
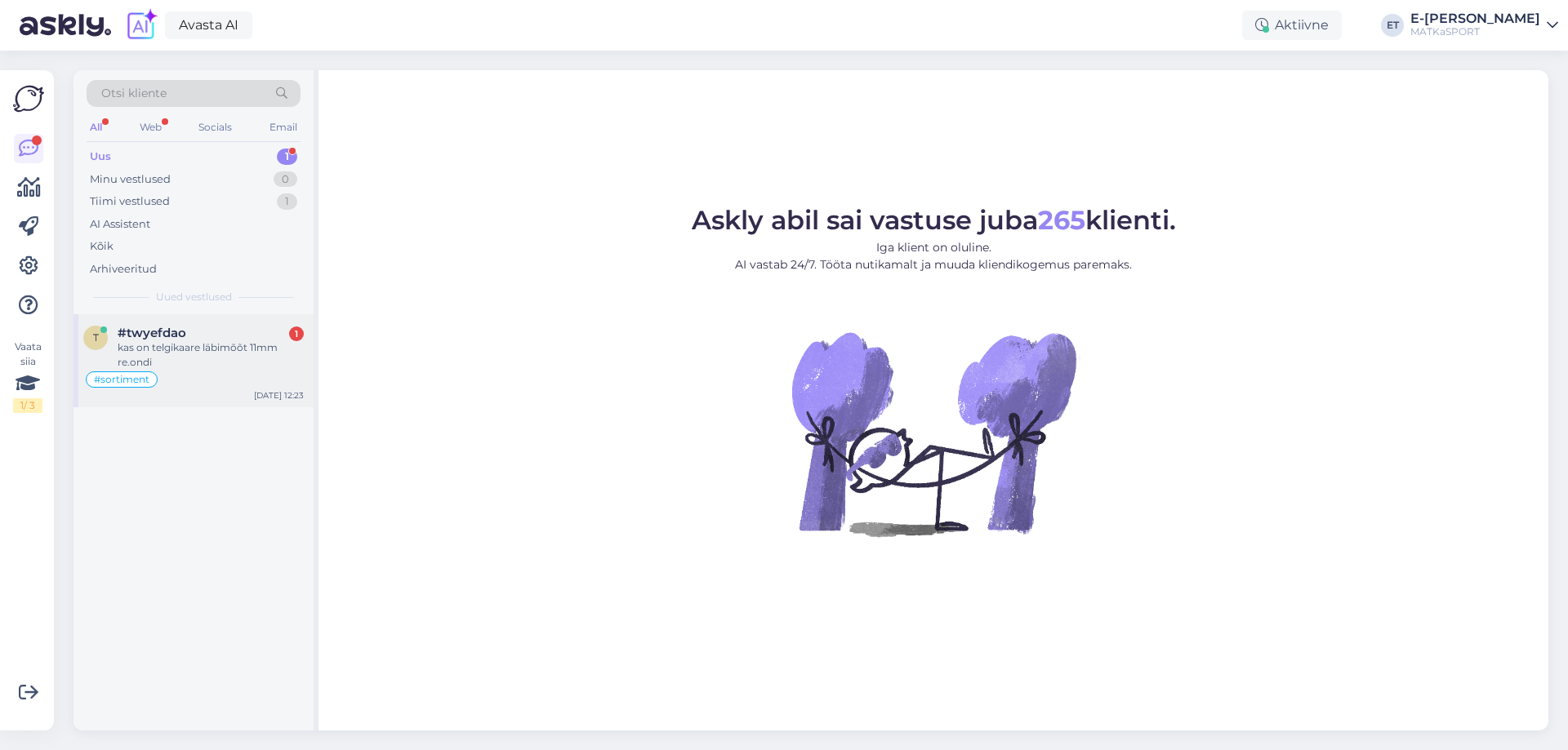
click at [199, 365] on div "kas on telgikaare läbimõõt 11mm re.ondi" at bounding box center [210, 355] width 186 height 29
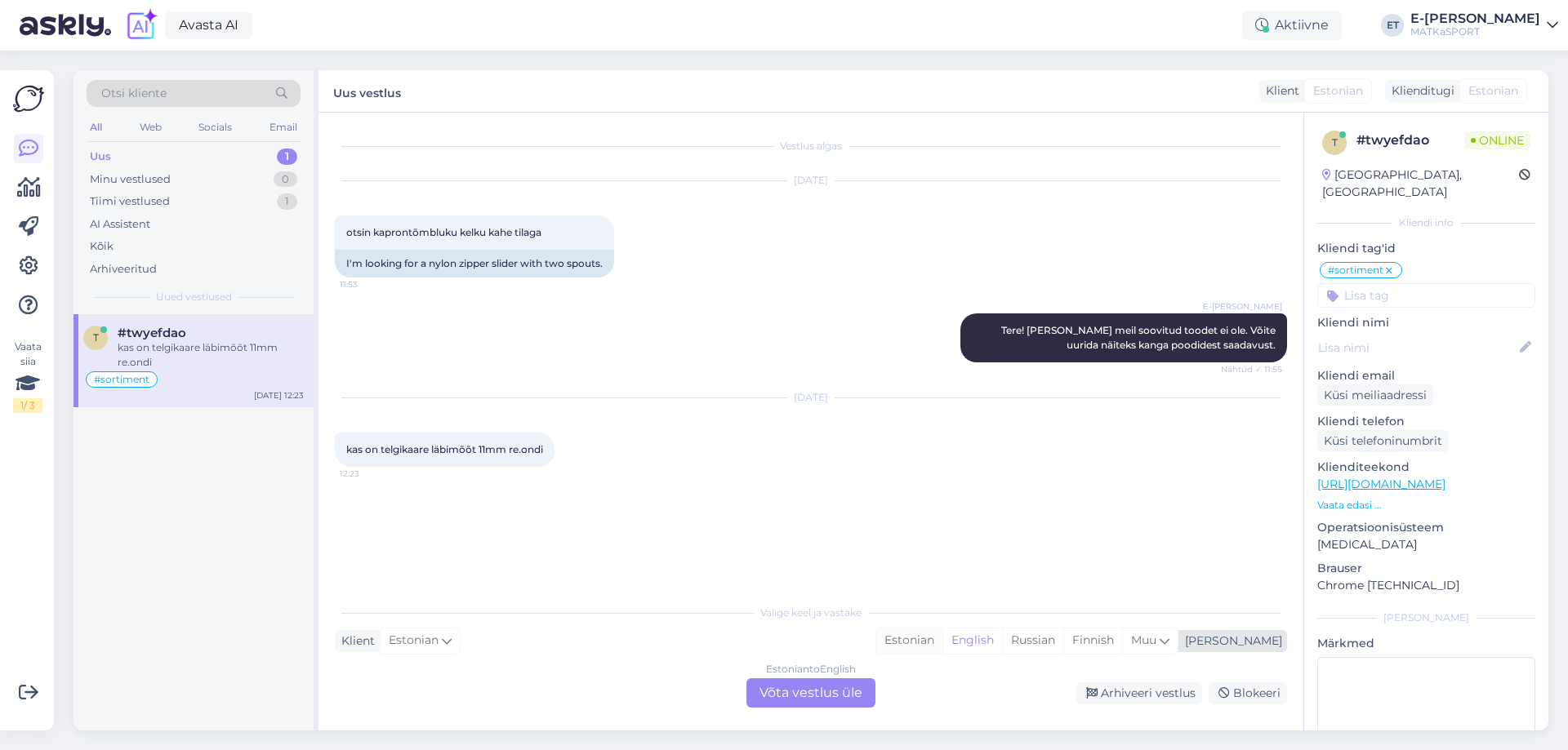
click at [942, 642] on div "Estonian" at bounding box center [909, 640] width 66 height 25
click at [858, 694] on div "Estonian to Estonian Võta vestlus üle" at bounding box center [810, 693] width 129 height 29
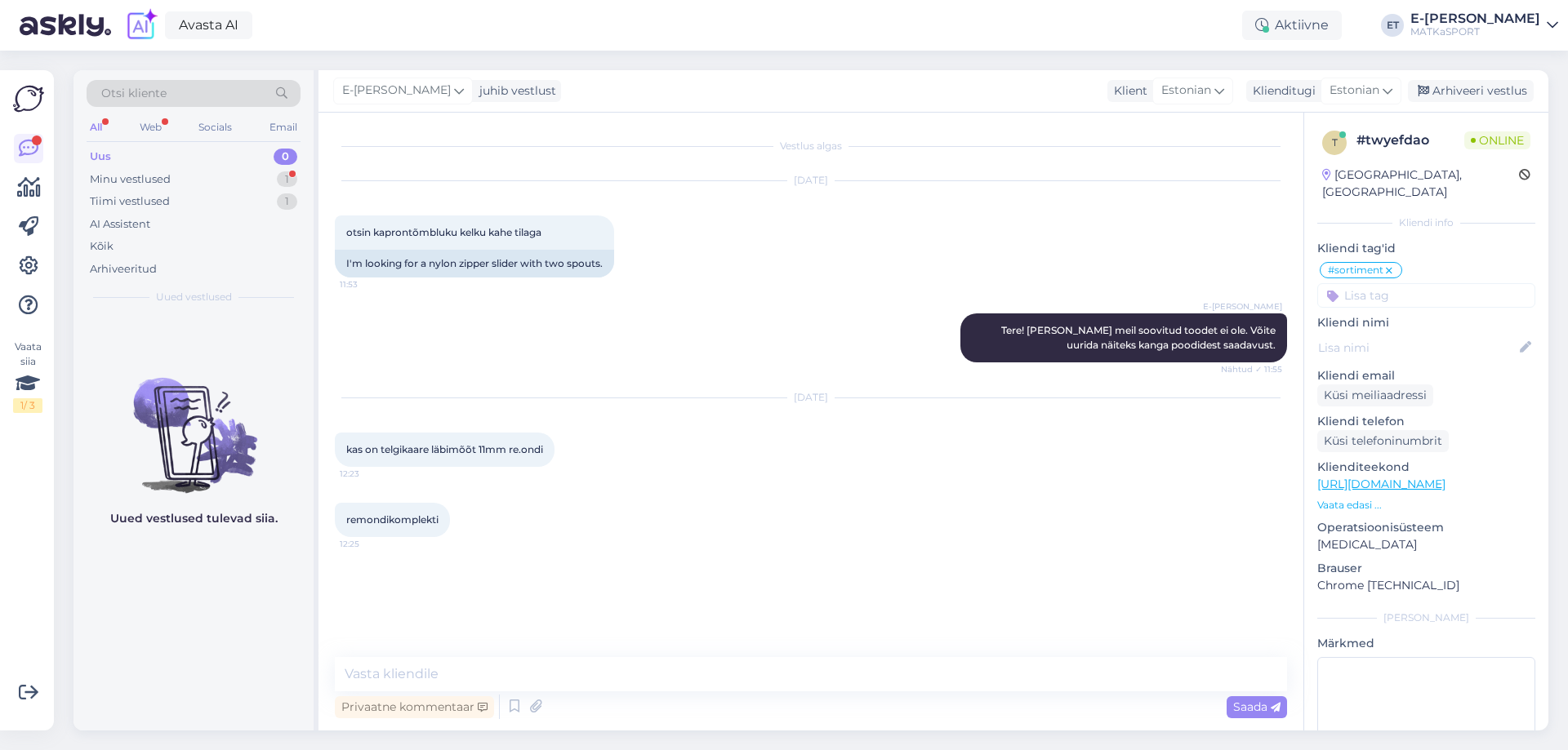
click at [584, 651] on div "Vestlus algas Sep 22 2025 otsin kaprontõmbluku kelku kahe tilaga 11:53 I'm look…" at bounding box center [810, 422] width 985 height 618
click at [562, 665] on textarea at bounding box center [810, 675] width 952 height 35
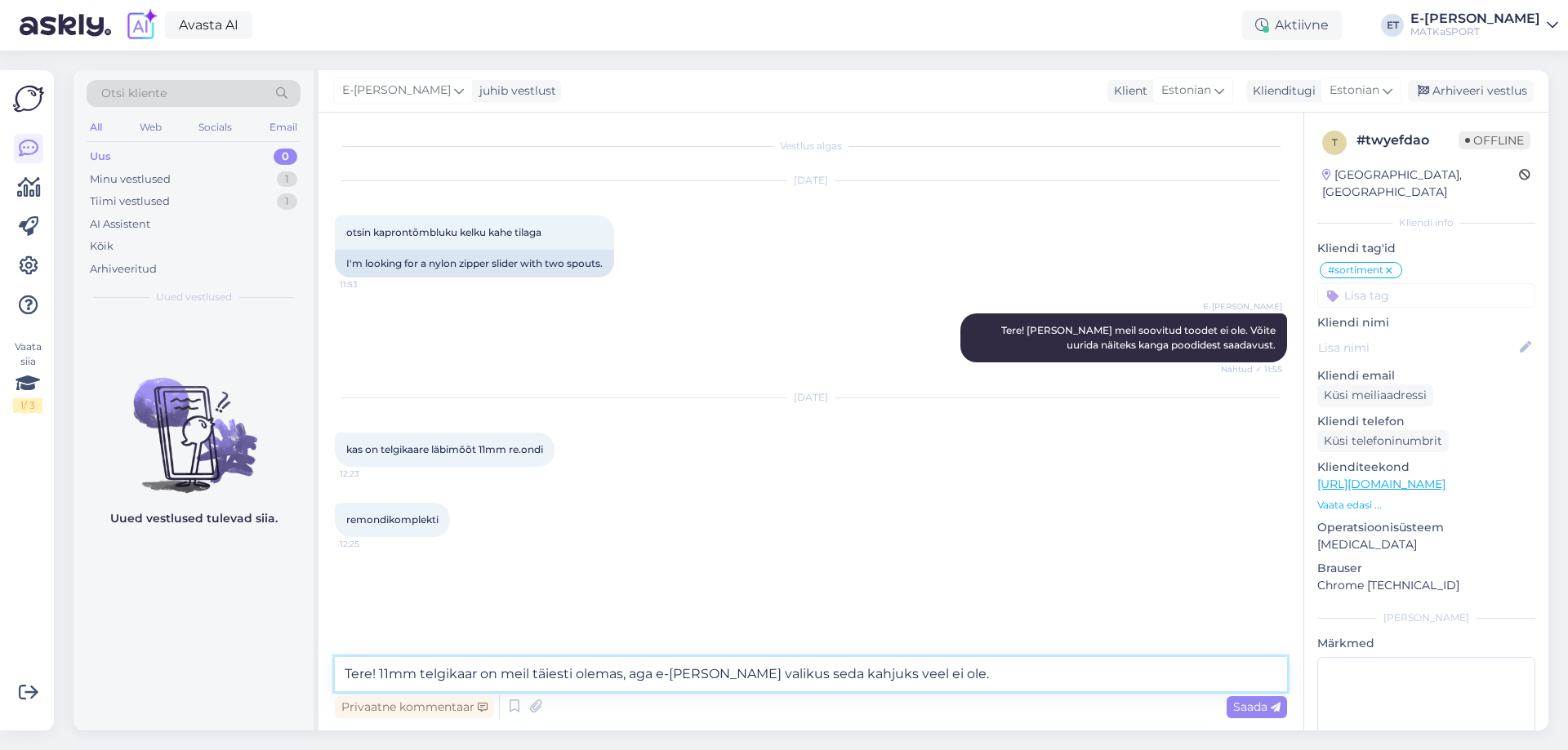
click at [419, 674] on textarea "Tere! 11mm telgikaar on meil täiesti olemas, aga e-poe valikus seda kahjuks vee…" at bounding box center [810, 675] width 952 height 35
click at [1010, 669] on textarea "Tere! 11mm fiiber telgikaar on meil täiesti olemas, aga e-poe valikus seda kahj…" at bounding box center [810, 675] width 952 height 35
click at [1121, 674] on textarea "Tere! 11mm fiiber telgikaar on meil täiesti olemas, aga e-poe valikus seda kahj…" at bounding box center [810, 675] width 952 height 35
click at [1189, 670] on textarea "Tere! 11mm fiiber telgikaar on meil täiesti olemas, aga e-poe valikus seda kahj…" at bounding box center [810, 675] width 952 height 35
paste textarea "https://matkasport.ee/telkide-tarvikud/20917-77362-telgikaare-lulid-alumiinium-…"
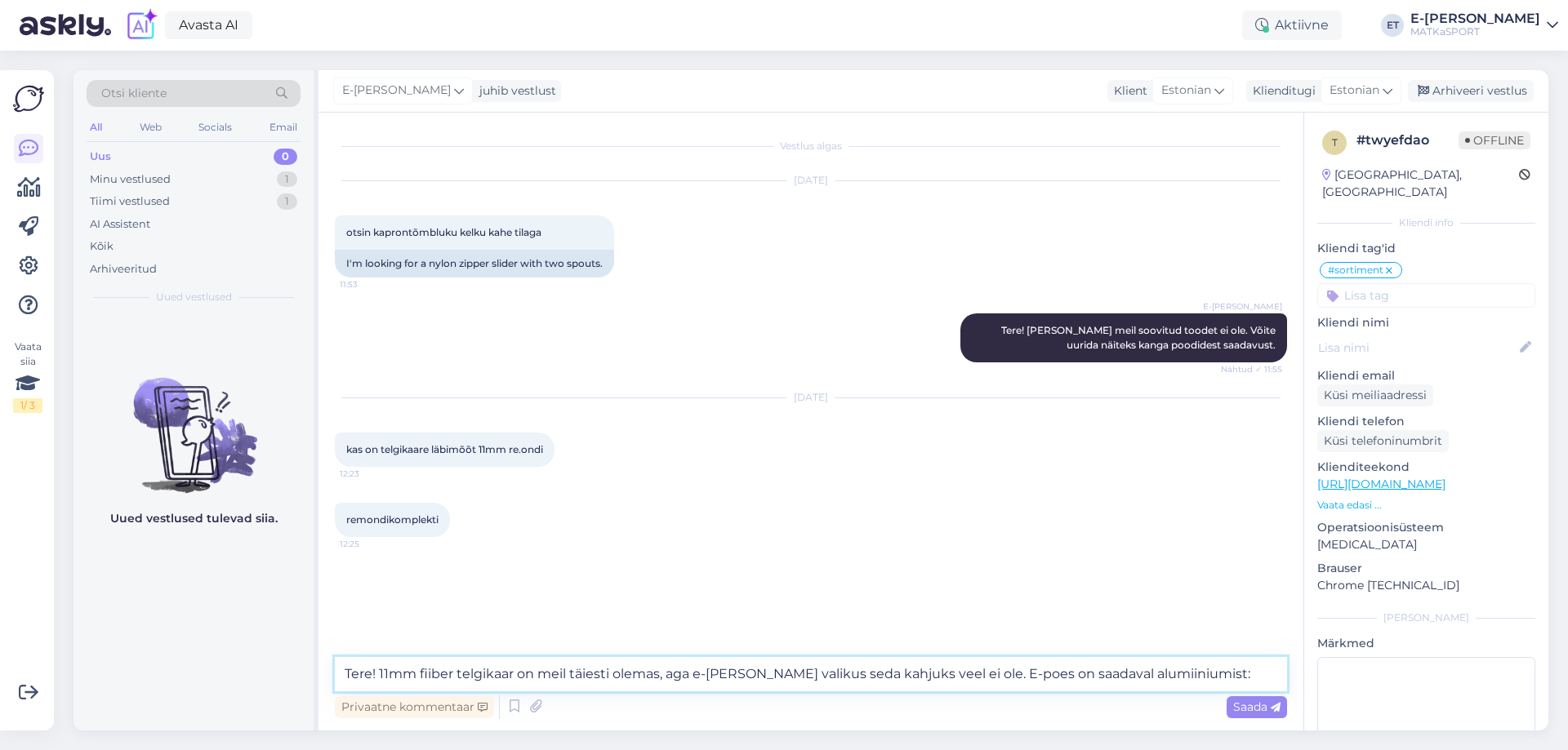
type textarea "Tere! 11mm fiiber telgikaar on meil täiesti olemas, aga e-poe valikus seda kahj…"
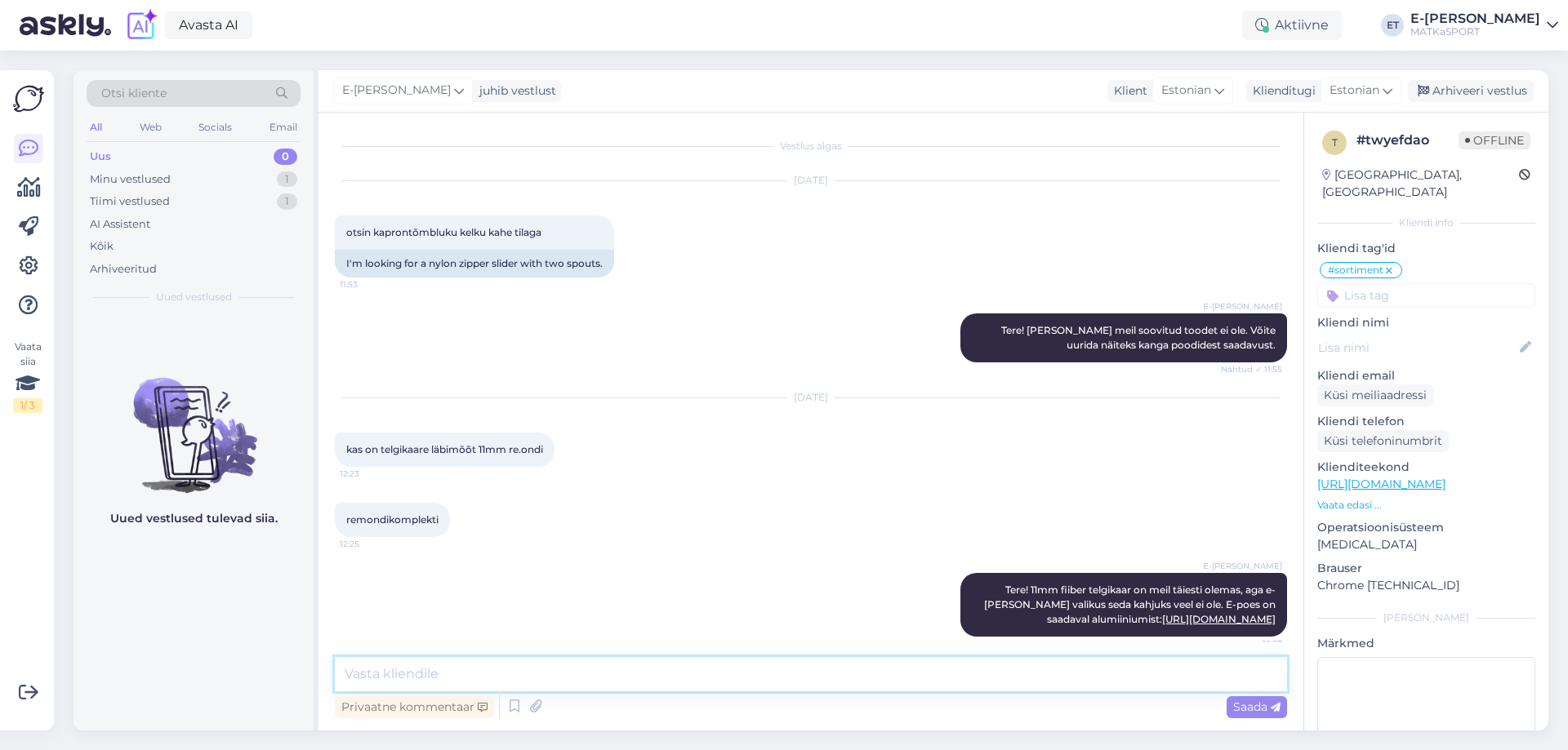
scroll to position [42, 0]
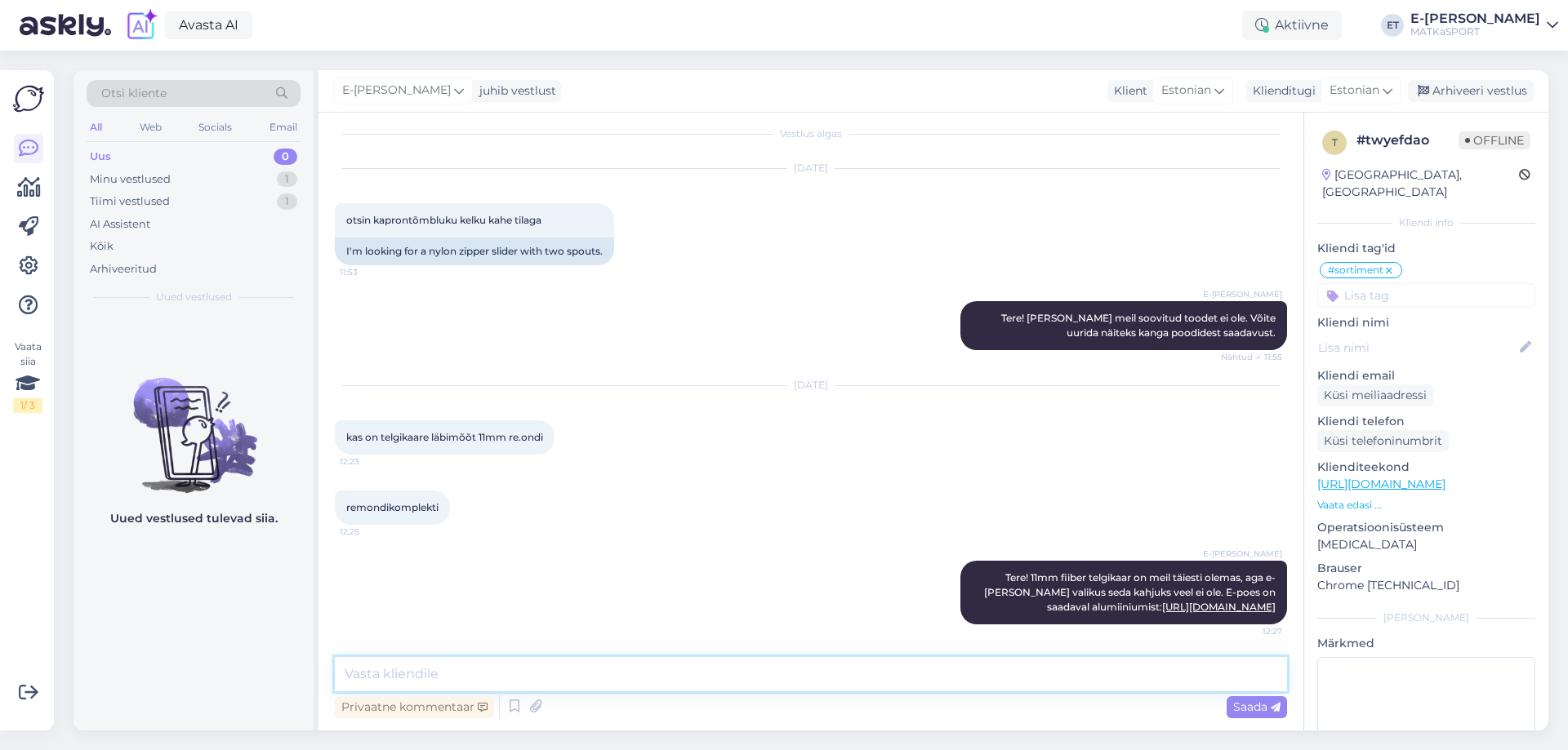
click at [1152, 683] on textarea at bounding box center [810, 675] width 952 height 35
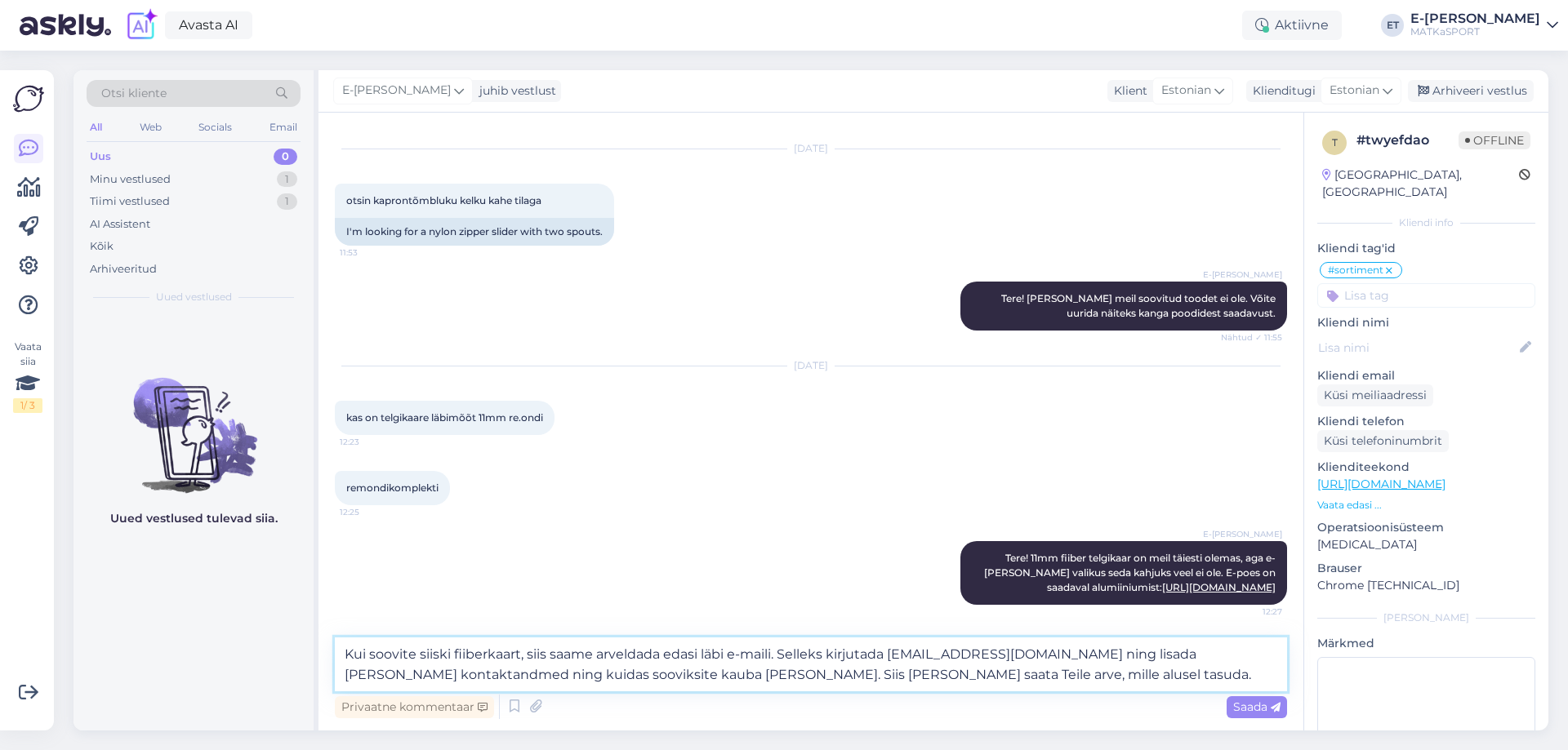
drag, startPoint x: 831, startPoint y: 651, endPoint x: 724, endPoint y: 676, distance: 109.9
click at [724, 676] on textarea "Kui soovite siiski fiiberkaart, siis saame arveldada edasi läbi e-maili. Sellek…" at bounding box center [810, 664] width 952 height 54
click at [500, 682] on textarea "Kui soovite siiski fiiberkaart, siis saame arveldada edasi läbi e-maili. Sellek…" at bounding box center [810, 664] width 952 height 54
click at [506, 676] on textarea "Kui soovite siiski fiiberkaart, siis saame arveldada edasi läbi e-maili. Sellek…" at bounding box center [810, 664] width 952 height 54
click at [648, 675] on textarea "Kui soovite siiski fiiberkaart, siis saame arveldada edasi läbi e-maili. Sellek…" at bounding box center [810, 664] width 952 height 54
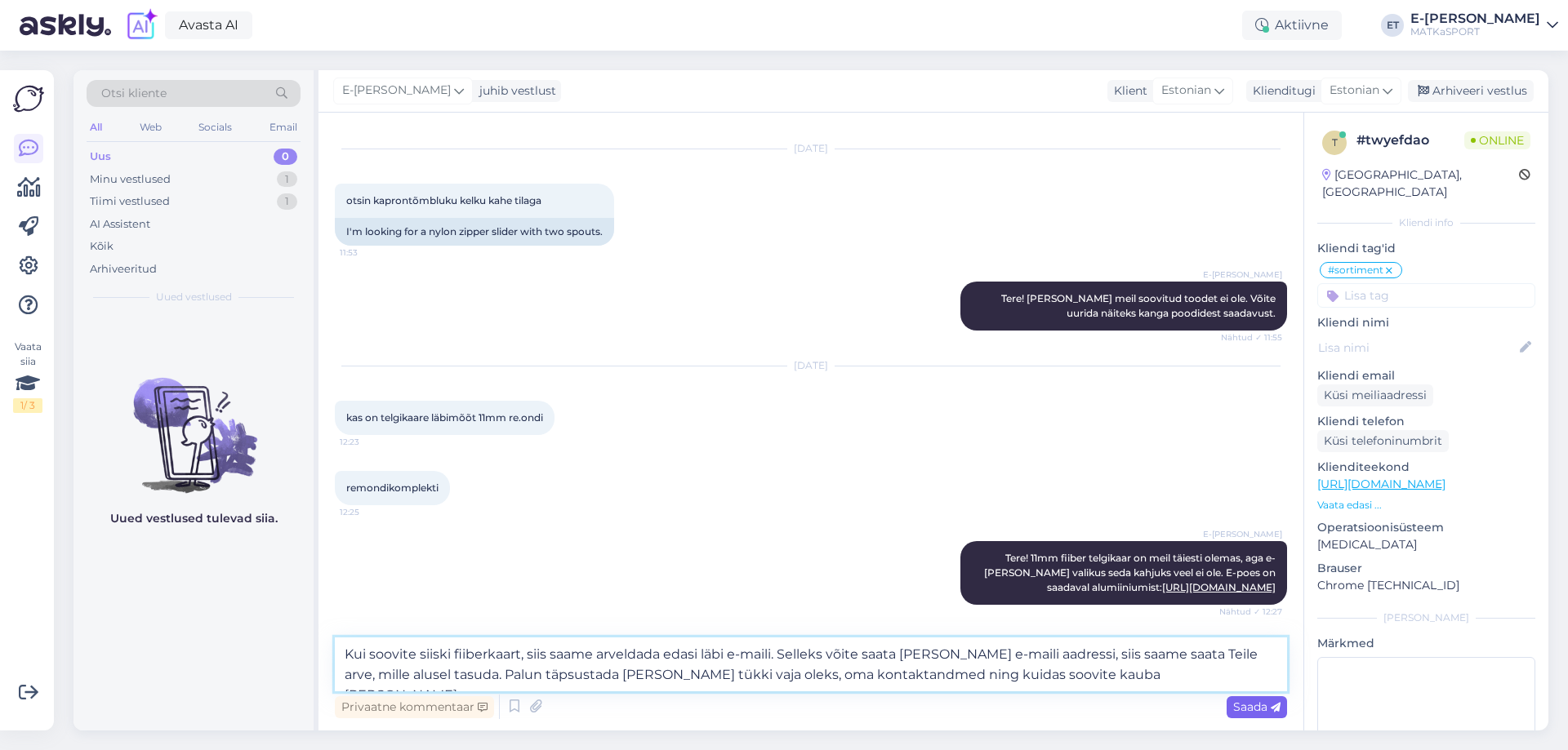
type textarea "Kui soovite siiski fiiberkaart, siis saame arveldada edasi läbi e-maili. Sellek…"
click at [1275, 705] on icon at bounding box center [1275, 707] width 10 height 10
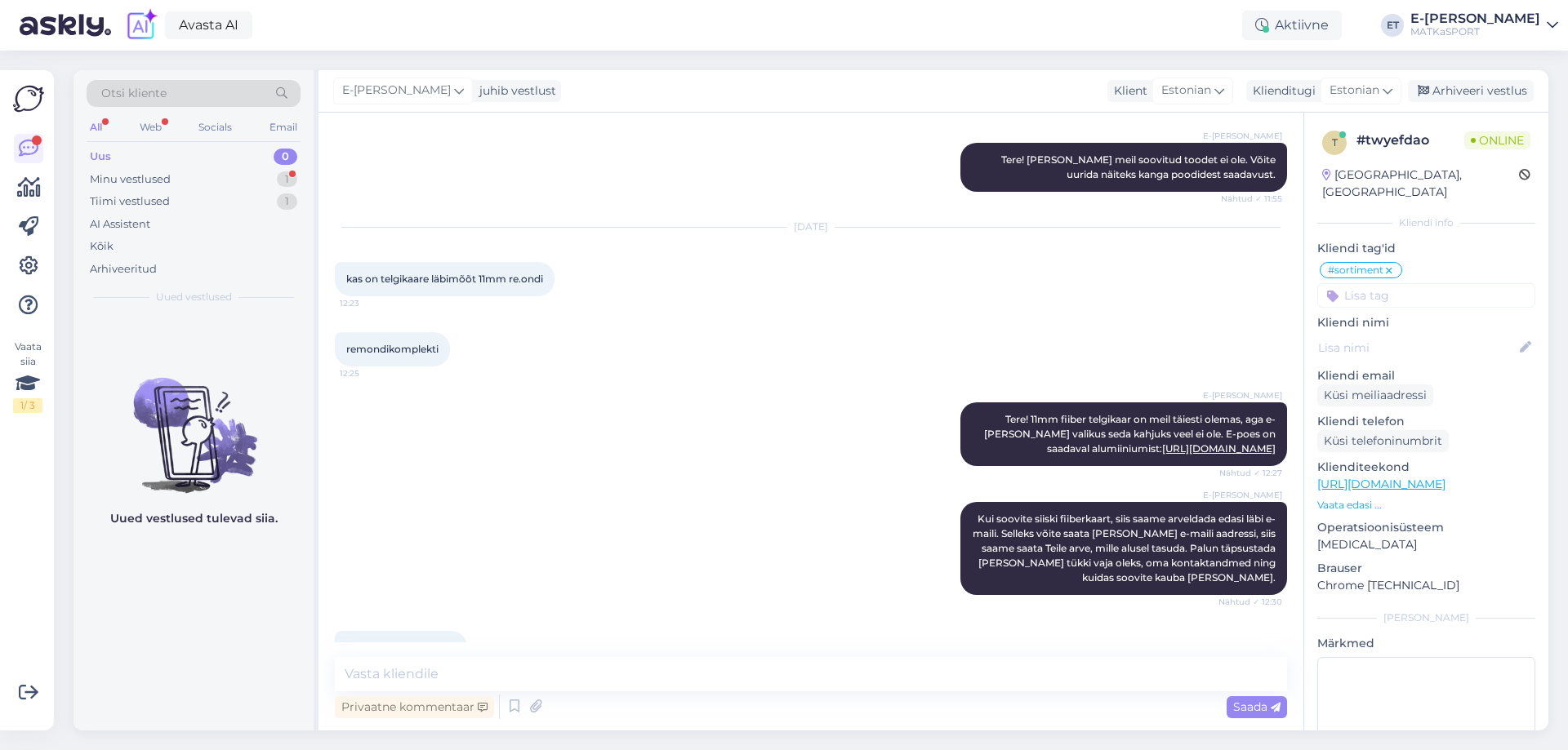
scroll to position [241, 0]
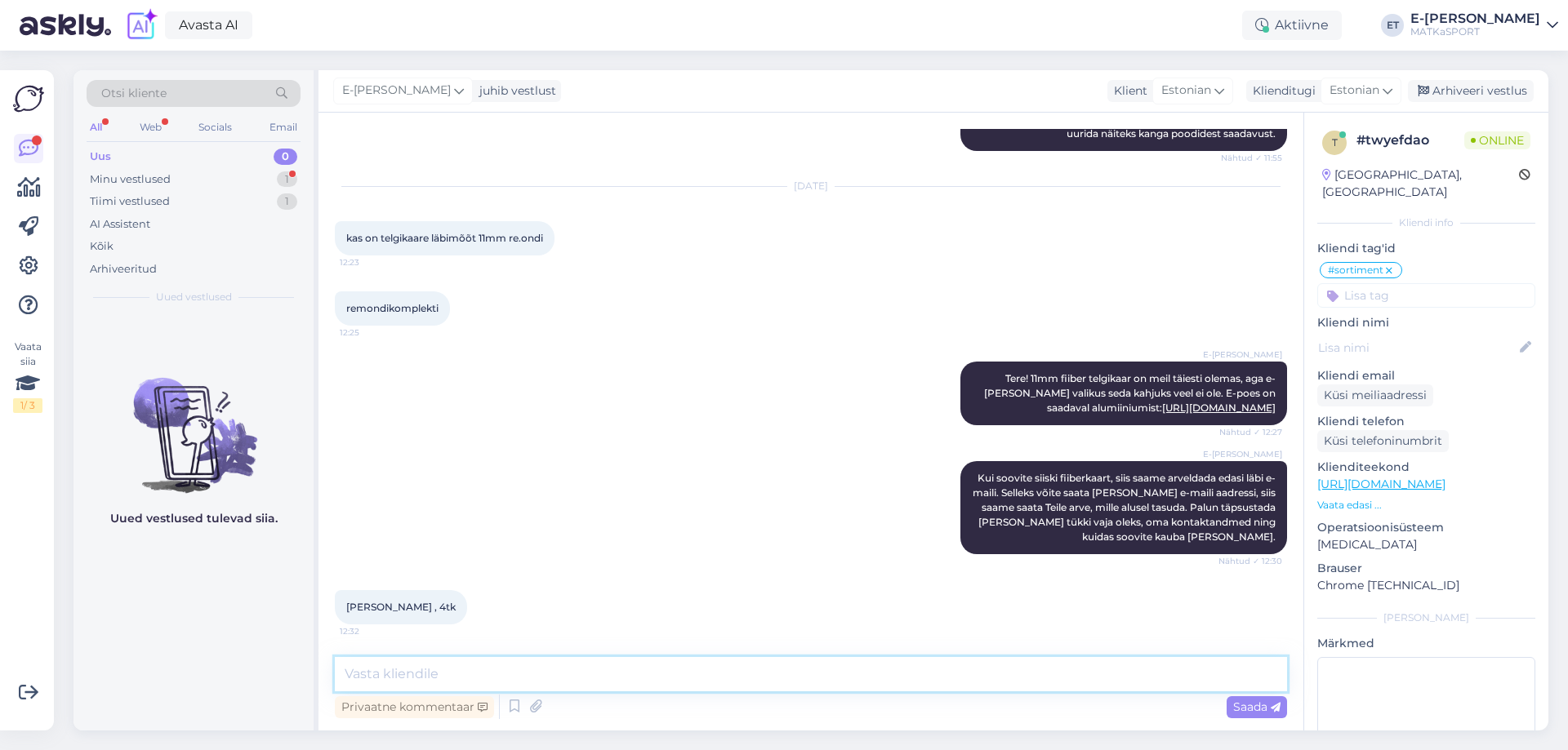
click at [425, 675] on textarea at bounding box center [810, 675] width 952 height 35
type textarea "Ühe lüli hind on 6€."
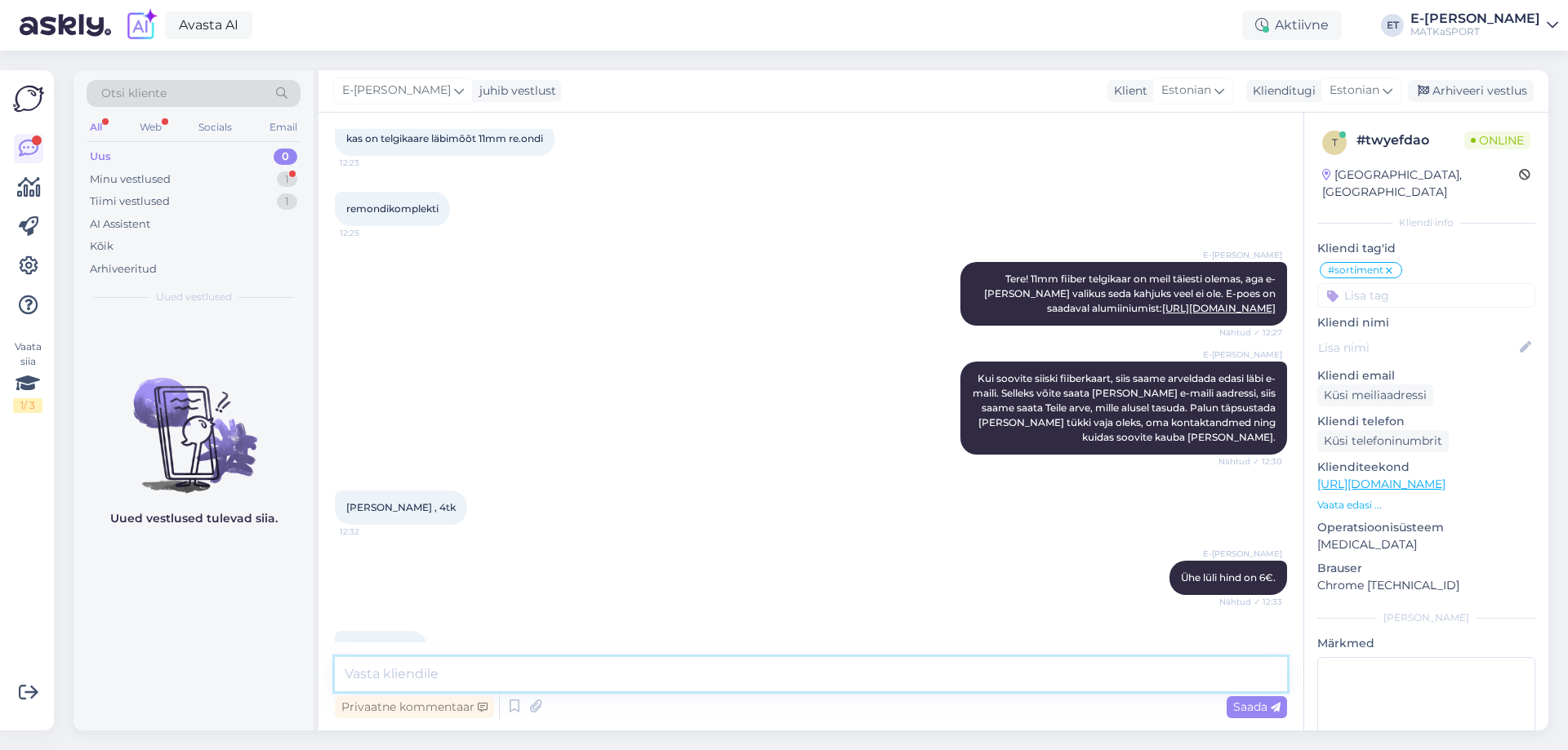
scroll to position [381, 0]
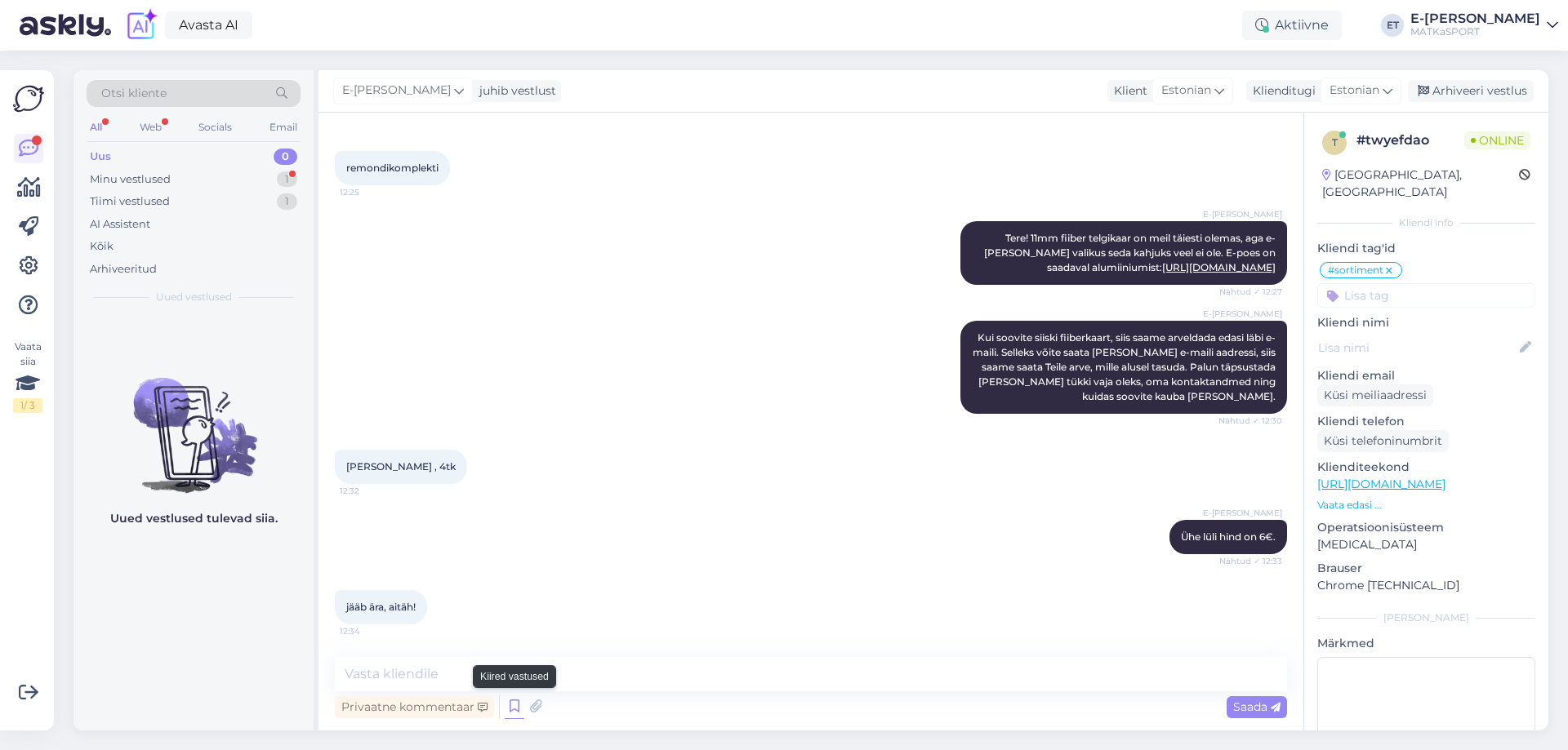
click at [516, 712] on icon at bounding box center [515, 706] width 20 height 25
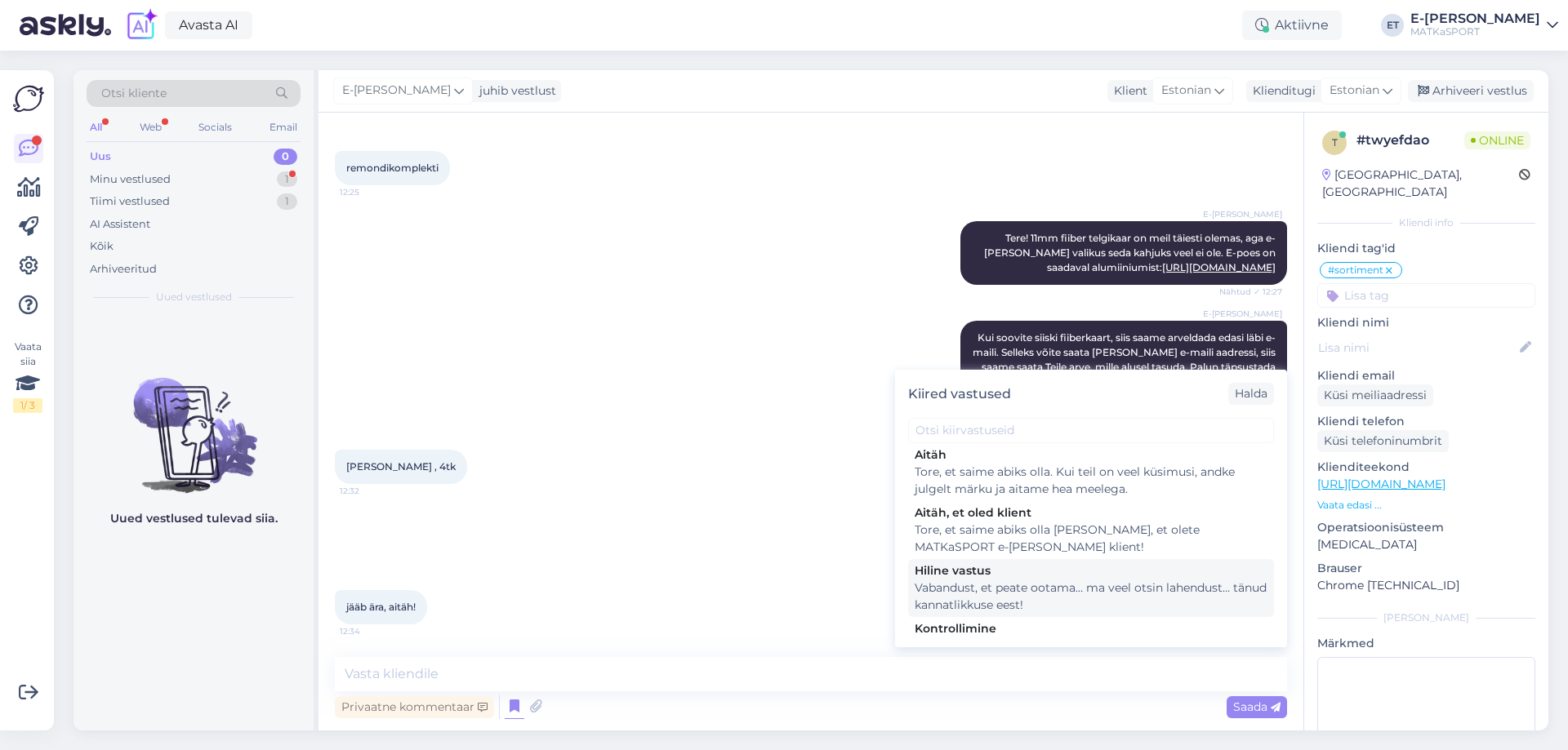
scroll to position [75, 0]
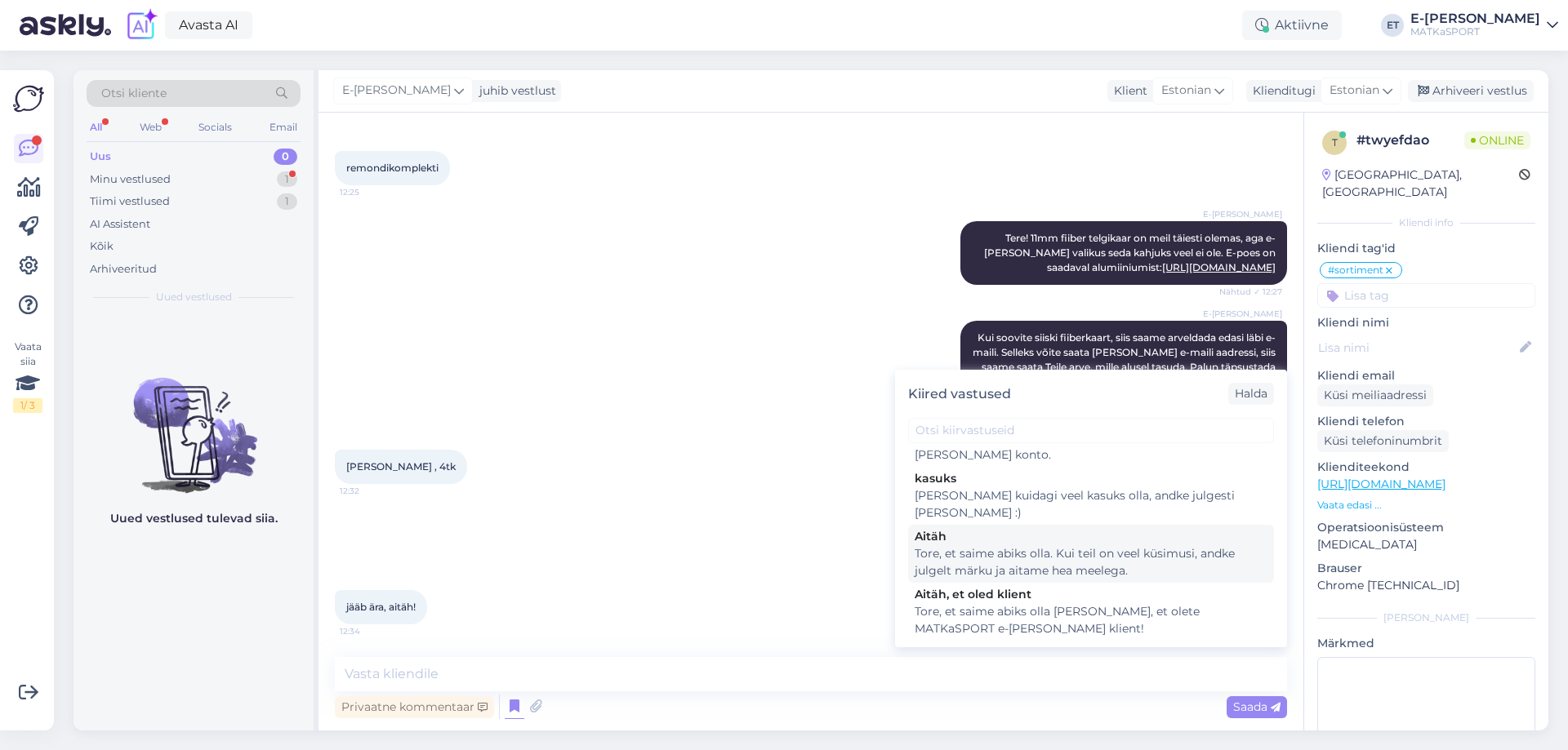
click at [950, 554] on div "Tore, et saime abiks olla. Kui teil on veel küsimusi, andke julgelt märku ja ai…" at bounding box center [1091, 563] width 353 height 35
type textarea "Tore, et saime abiks olla. Kui teil on veel küsimusi, andke julgelt märku ja ai…"
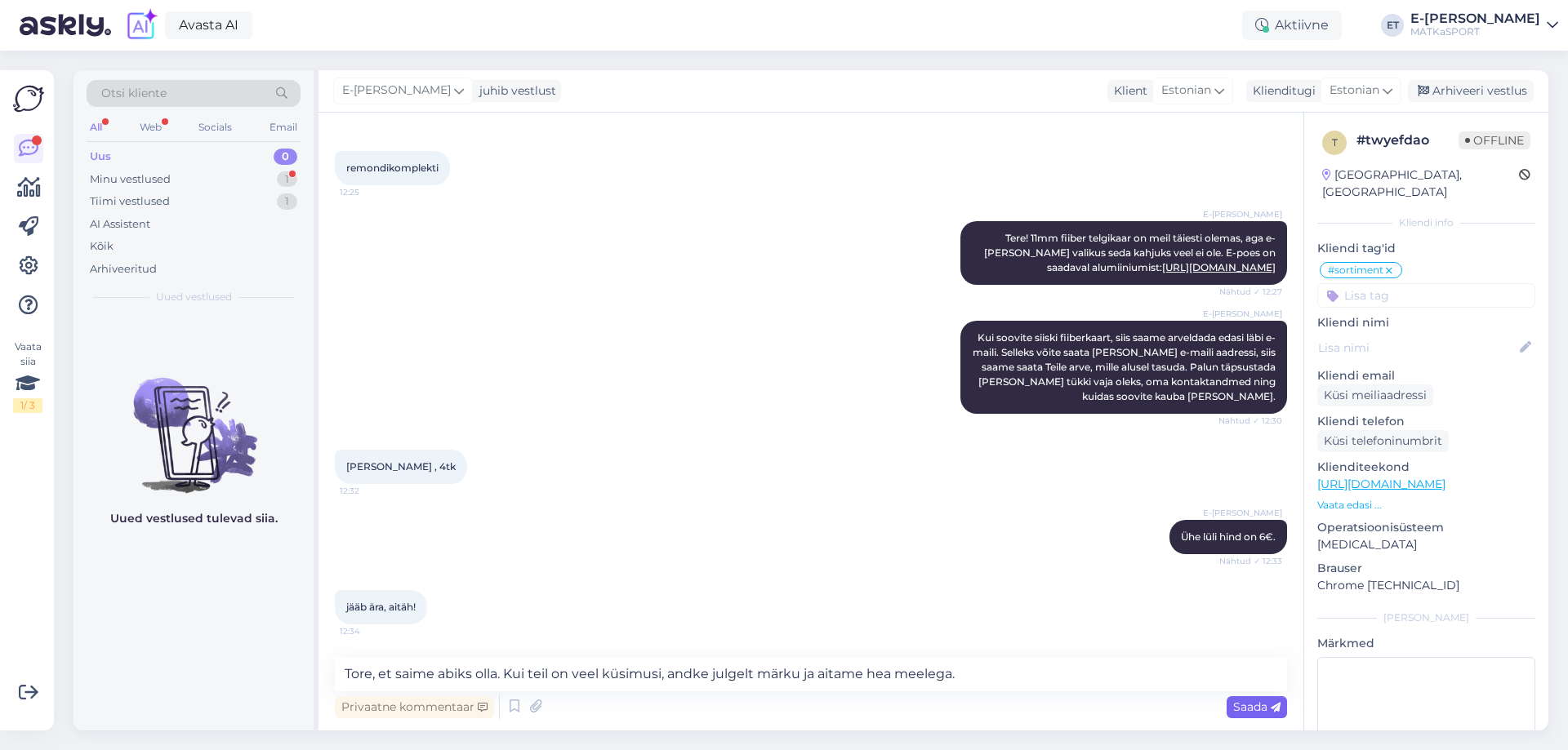
click at [1251, 704] on span "Saada" at bounding box center [1256, 706] width 47 height 15
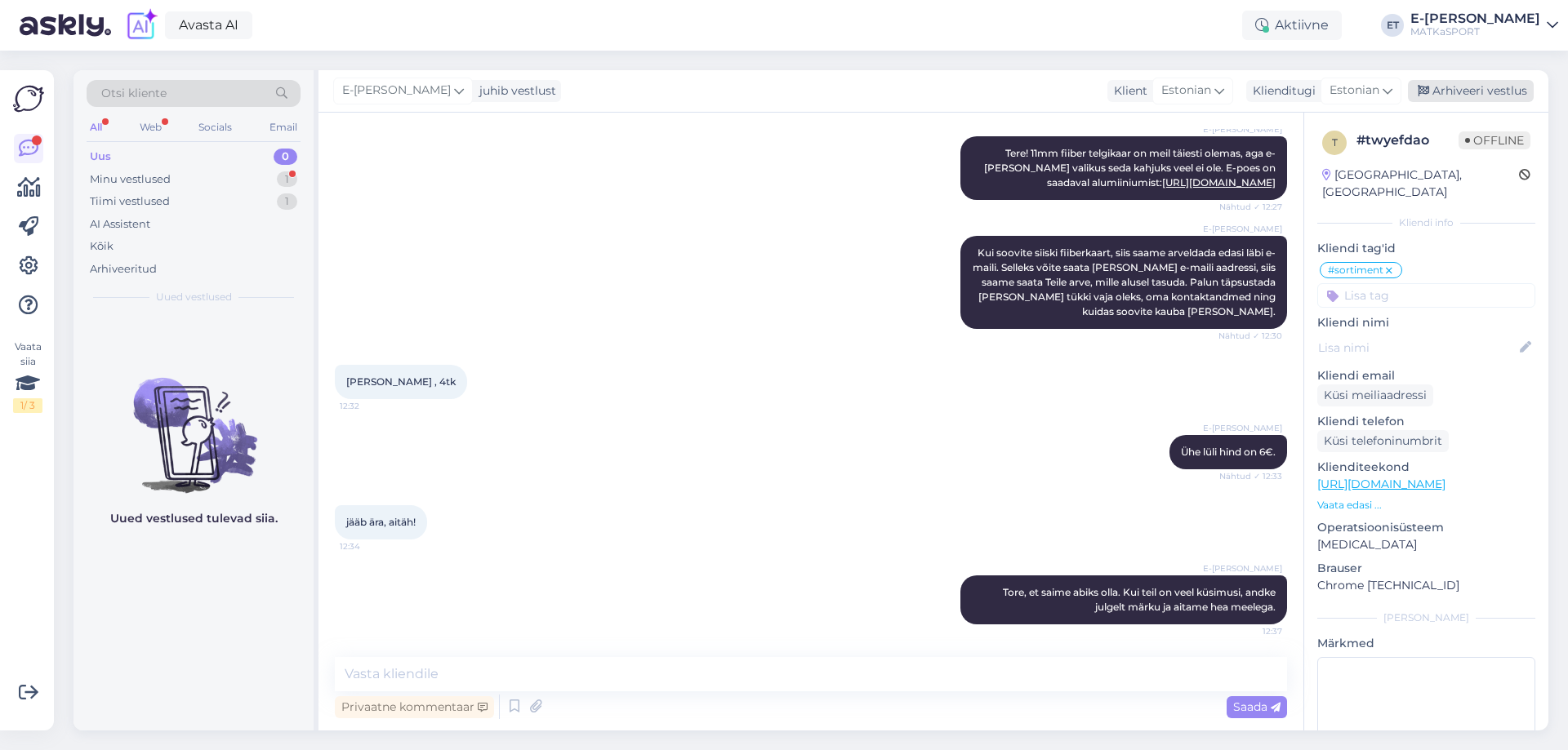
click at [1463, 92] on div "Arhiveeri vestlus" at bounding box center [1471, 91] width 126 height 22
